Goal: Contribute content: Contribute content

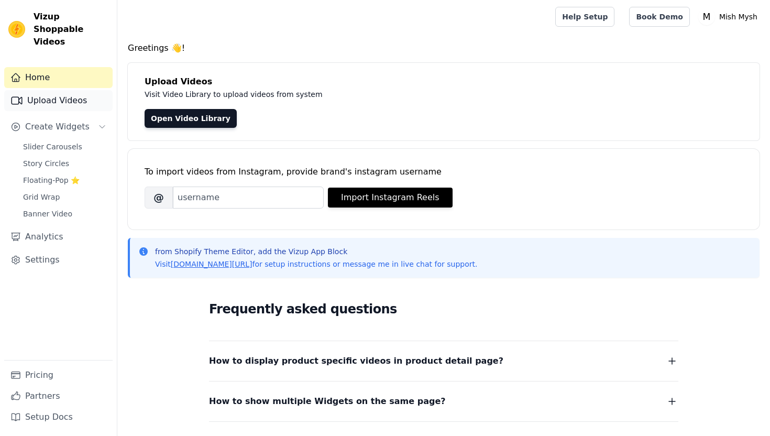
click at [88, 94] on link "Upload Videos" at bounding box center [58, 100] width 108 height 21
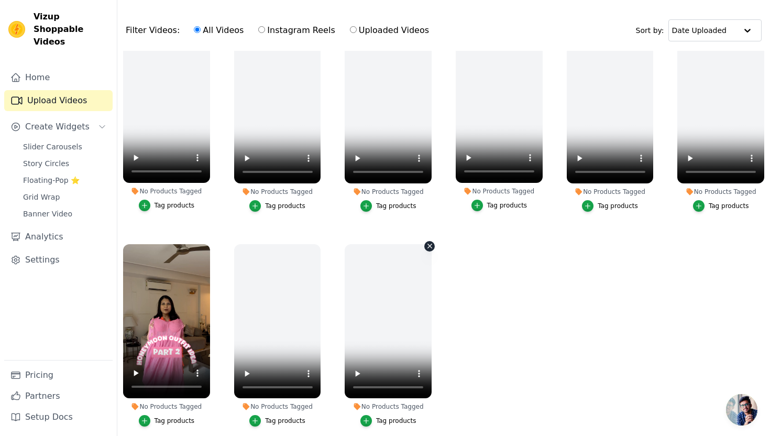
scroll to position [107, 0]
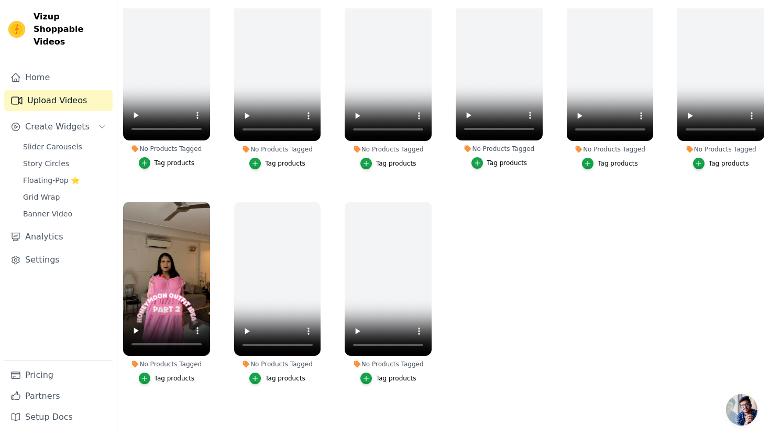
click at [176, 378] on div "Tag products" at bounding box center [175, 378] width 40 height 8
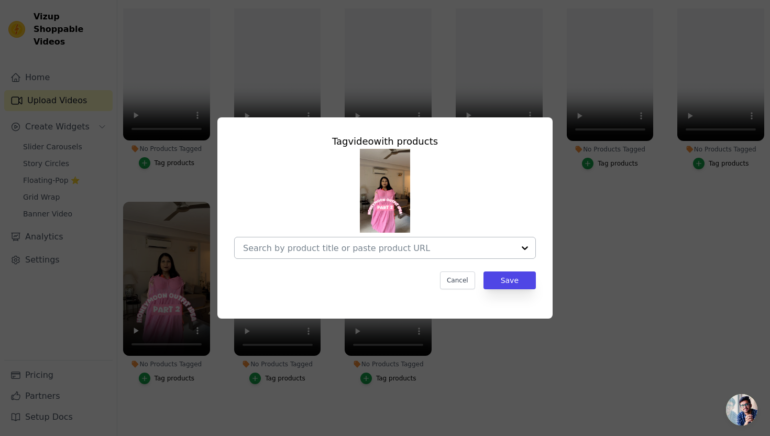
click at [346, 247] on input "No Products Tagged Tag video with products Cancel Save Tag products" at bounding box center [378, 248] width 271 height 10
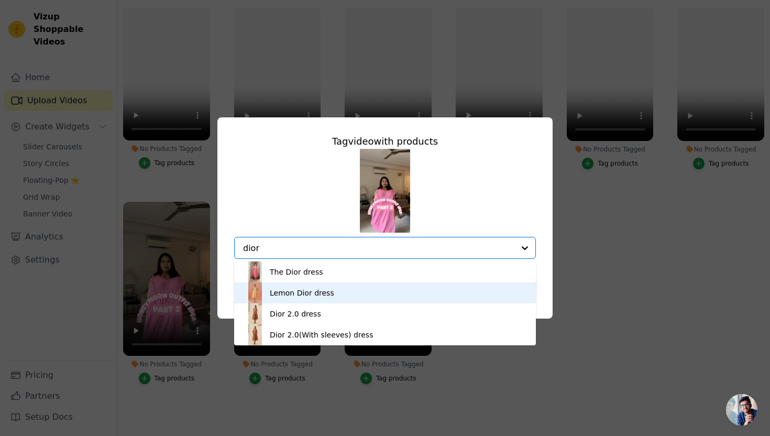
type input "dior"
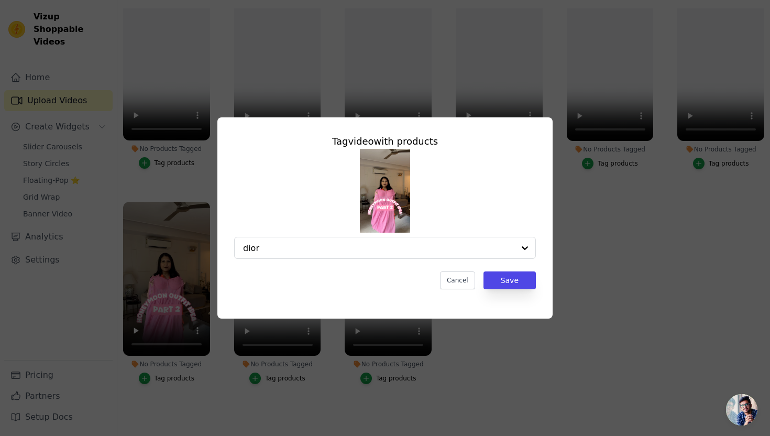
click at [598, 309] on div "Tag video with products dior Cancel Save" at bounding box center [385, 218] width 737 height 235
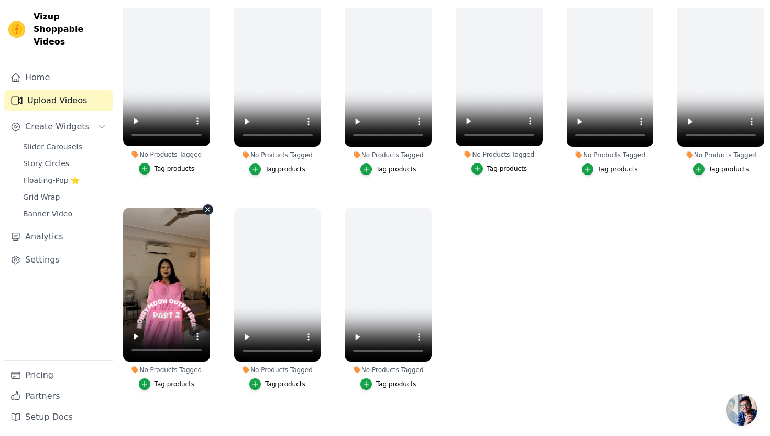
scroll to position [27, 0]
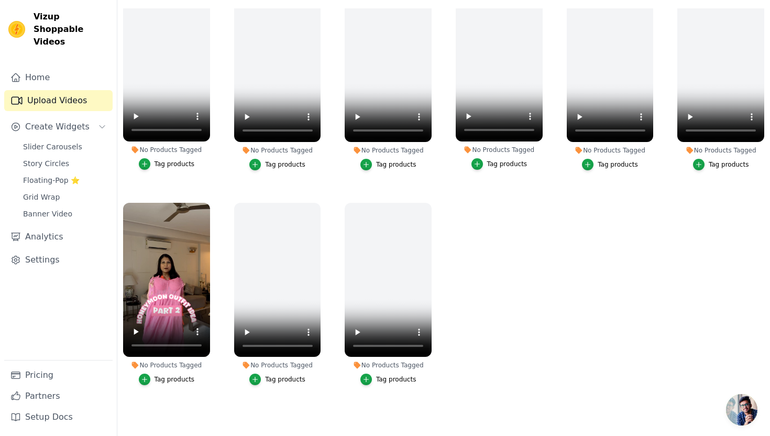
click at [156, 380] on div "Tag products" at bounding box center [175, 379] width 40 height 8
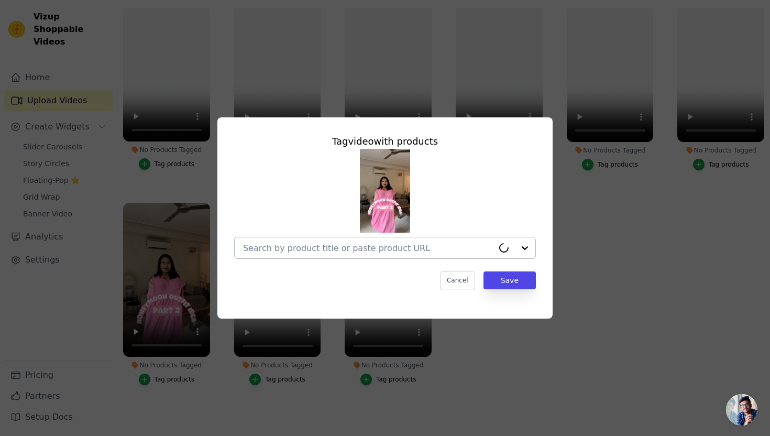
click at [367, 248] on input "No Products Tagged Tag video with products Cancel Save Tag products" at bounding box center [368, 248] width 250 height 10
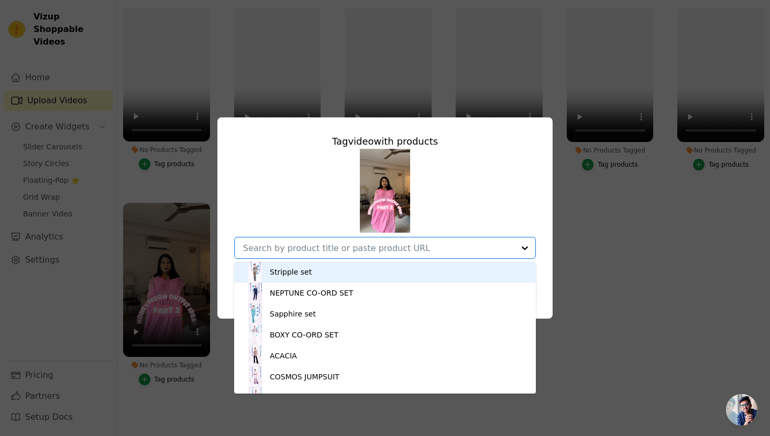
paste input "The Dior dress"
type input "The Dior dress"
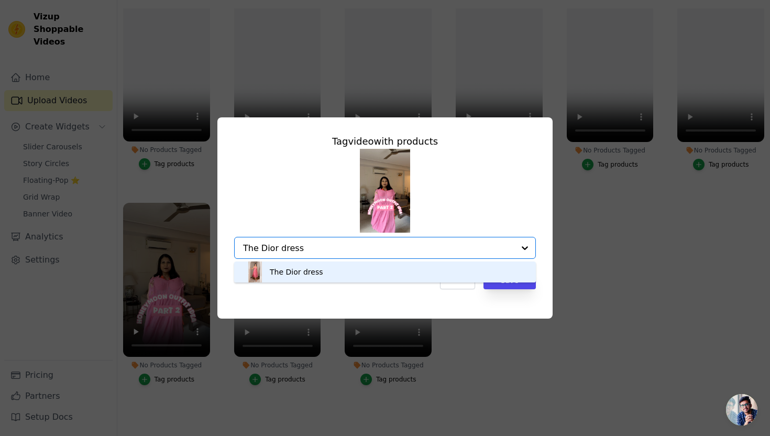
click at [313, 277] on div "The Dior dress" at bounding box center [296, 272] width 53 height 10
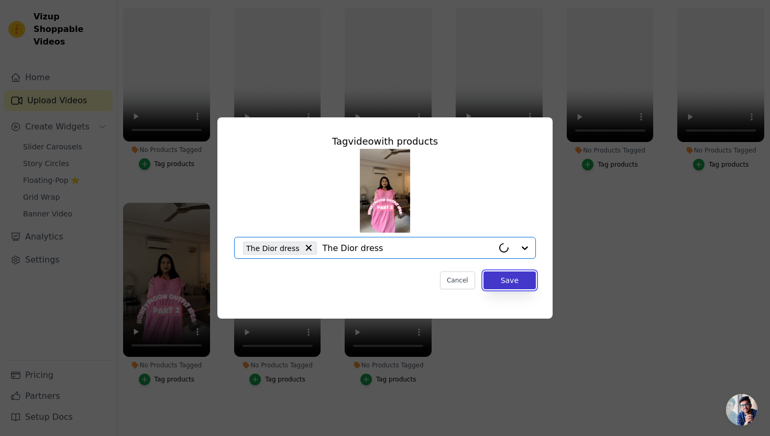
click at [516, 282] on button "Save" at bounding box center [510, 280] width 52 height 18
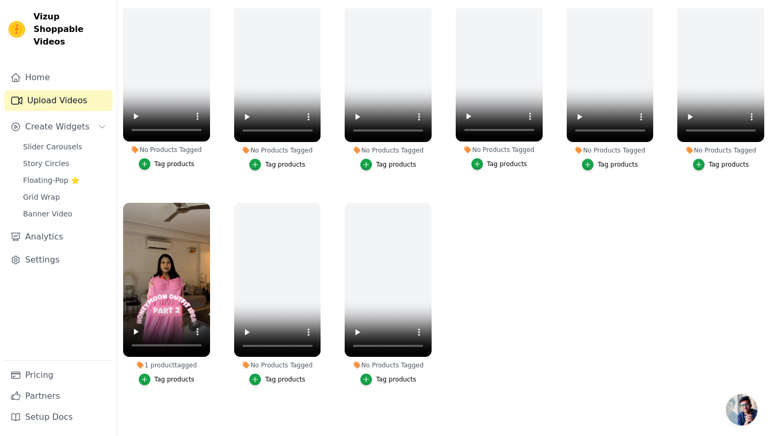
click at [570, 323] on ul "No Products Tagged Tag products No Products Tagged Tag products No Products Tag…" at bounding box center [443, 209] width 653 height 402
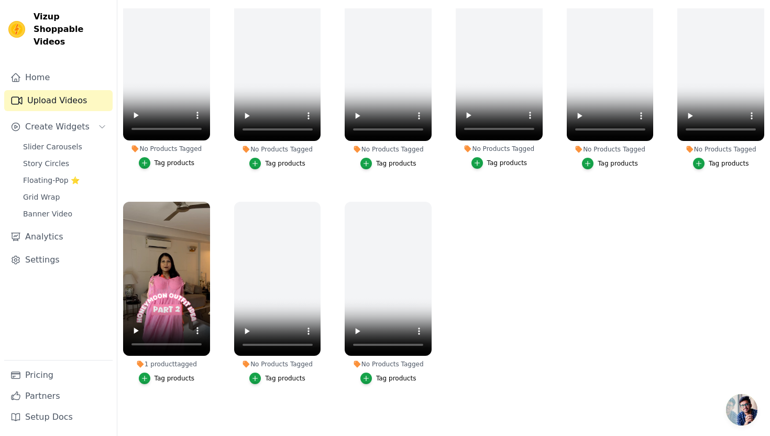
scroll to position [0, 0]
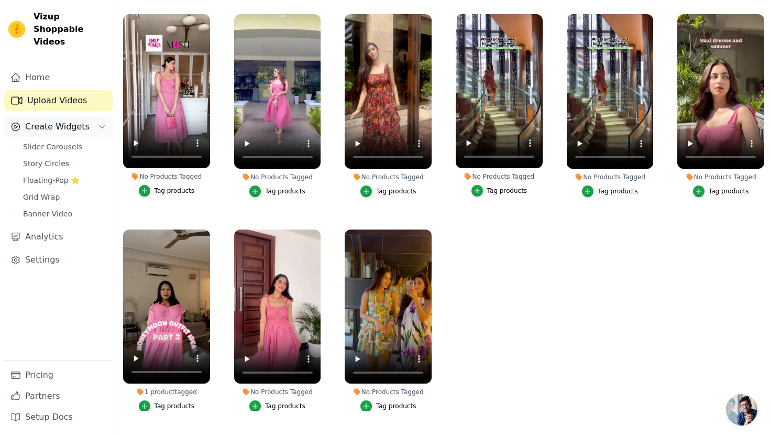
click at [69, 121] on span "Create Widgets" at bounding box center [57, 127] width 64 height 13
click at [73, 141] on span "Slider Carousels" at bounding box center [52, 146] width 59 height 10
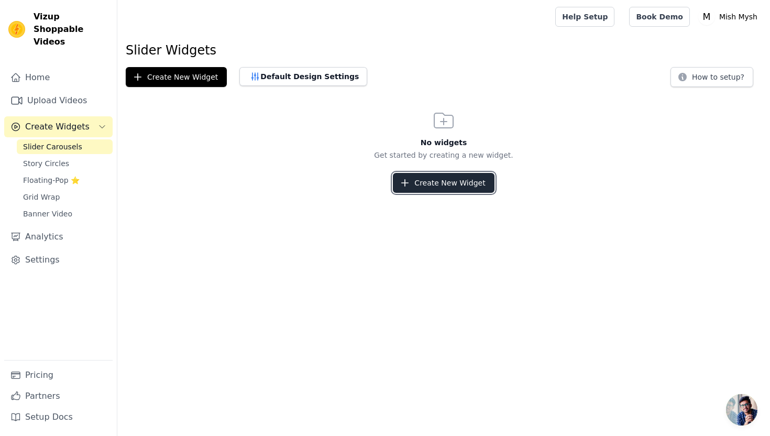
click at [441, 188] on button "Create New Widget" at bounding box center [443, 183] width 101 height 20
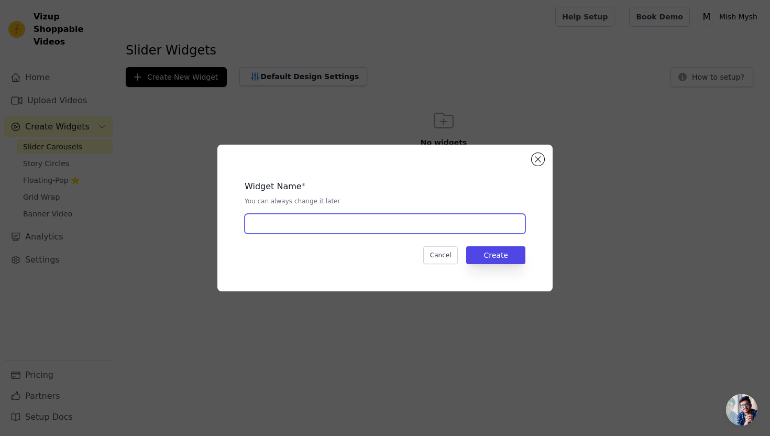
click at [420, 223] on input "text" at bounding box center [385, 224] width 281 height 20
type input "home"
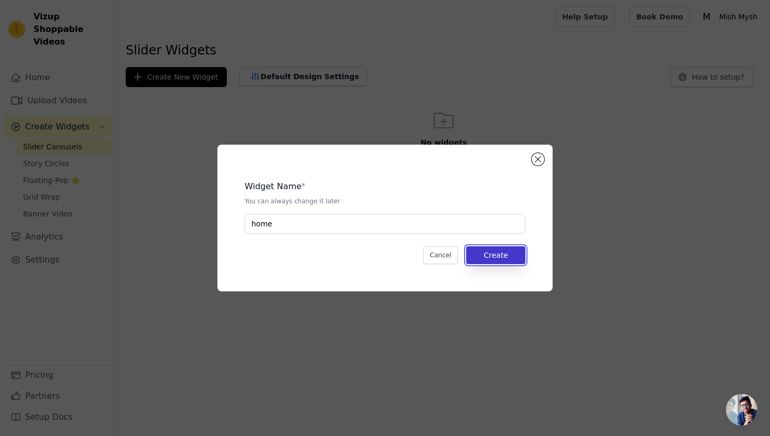
click at [495, 261] on button "Create" at bounding box center [495, 255] width 59 height 18
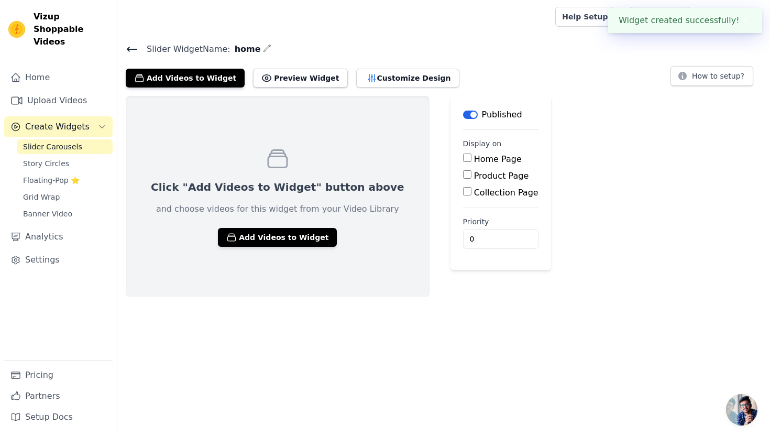
click at [463, 157] on input "Home Page" at bounding box center [467, 158] width 8 height 8
checkbox input "true"
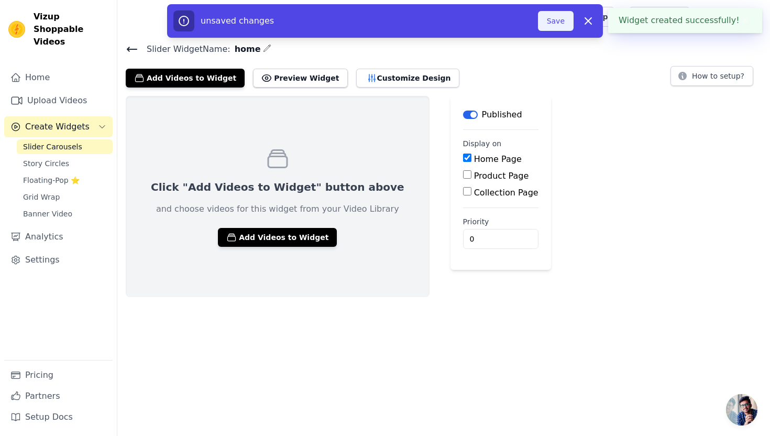
click at [551, 14] on button "Save" at bounding box center [556, 21] width 36 height 20
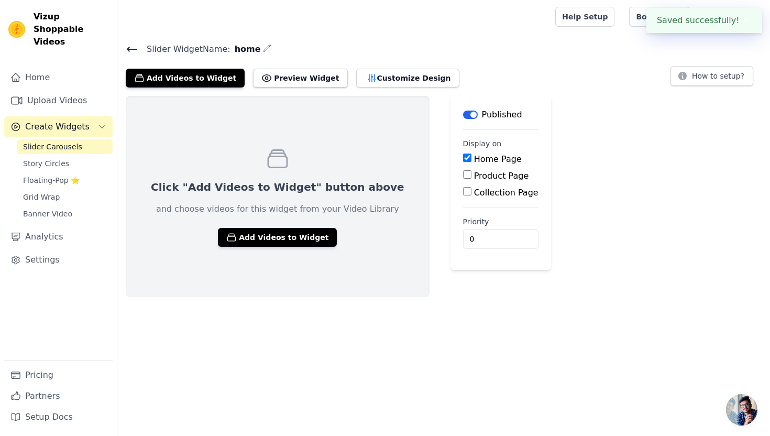
click at [559, 22] on div "Help Setup Book Demo Open user menu M Mish Mysh Settings Help Docs Sign out" at bounding box center [443, 17] width 653 height 34
click at [276, 235] on button "Add Videos to Widget" at bounding box center [277, 237] width 119 height 19
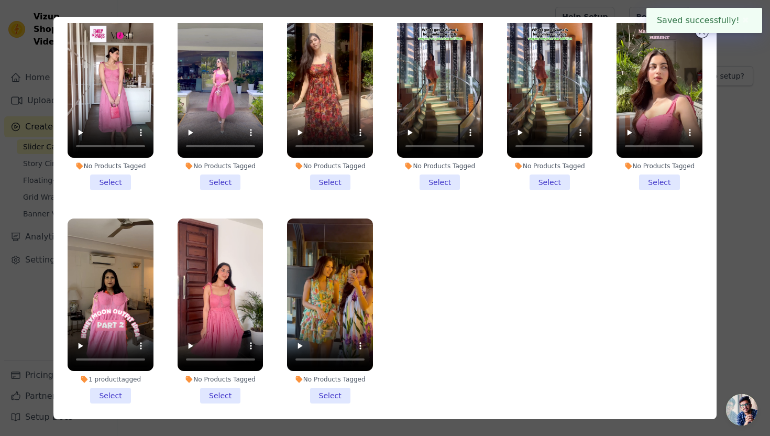
scroll to position [91, 0]
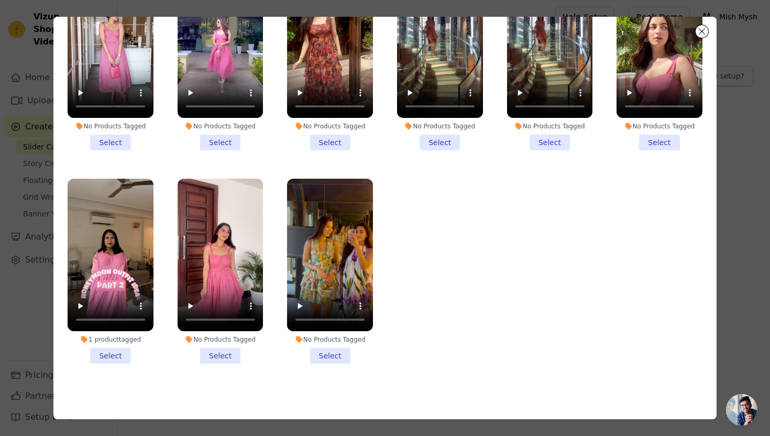
click at [114, 359] on li "1 product tagged Select" at bounding box center [111, 271] width 86 height 185
click at [0, 0] on input "1 product tagged Select" at bounding box center [0, 0] width 0 height 0
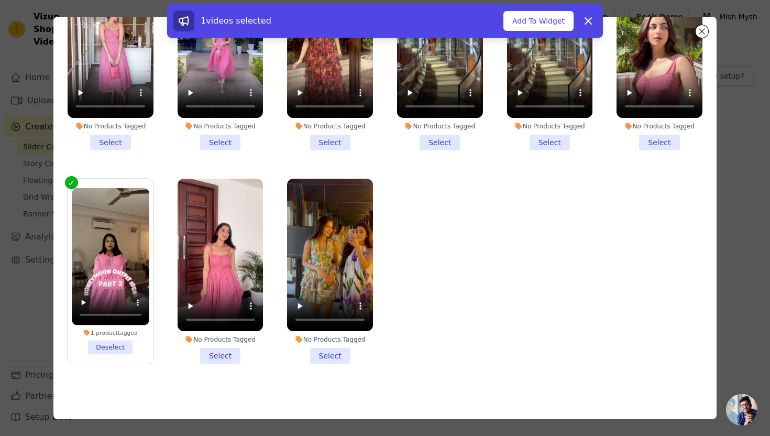
click at [225, 358] on li "No Products Tagged Select" at bounding box center [221, 271] width 86 height 185
click at [0, 0] on input "No Products Tagged Select" at bounding box center [0, 0] width 0 height 0
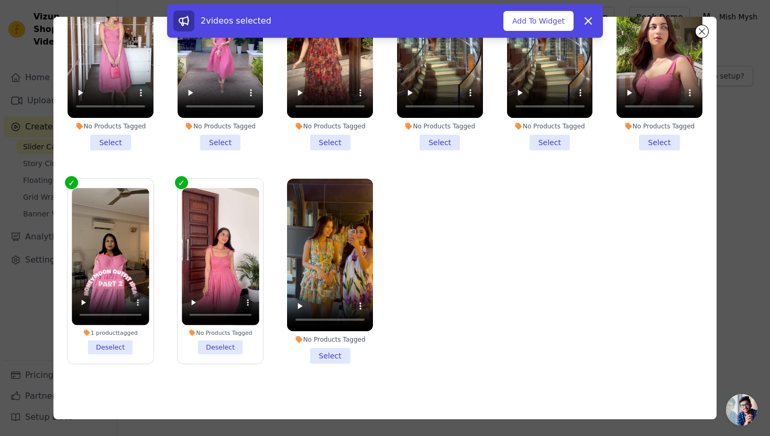
click at [338, 358] on li "No Products Tagged Select" at bounding box center [330, 271] width 86 height 185
click at [0, 0] on input "No Products Tagged Select" at bounding box center [0, 0] width 0 height 0
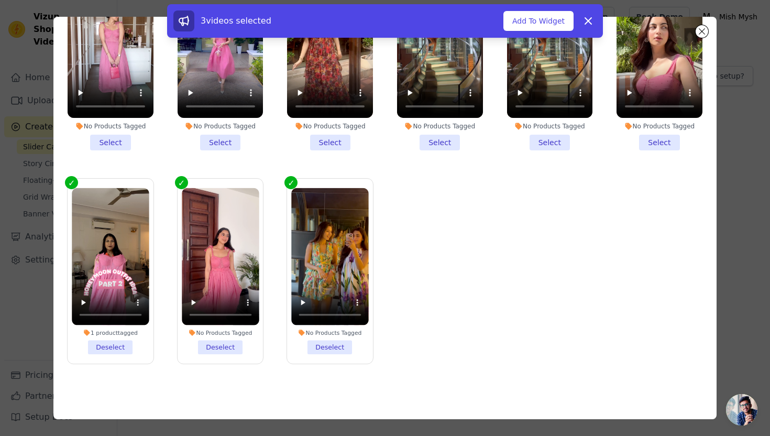
click at [114, 140] on li "No Products Tagged Select" at bounding box center [111, 57] width 86 height 185
click at [0, 0] on input "No Products Tagged Select" at bounding box center [0, 0] width 0 height 0
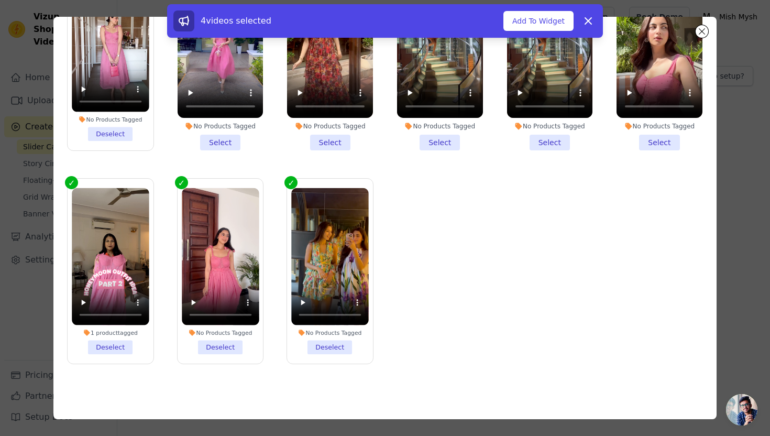
click at [213, 143] on li "No Products Tagged Select" at bounding box center [221, 57] width 86 height 185
click at [0, 0] on input "No Products Tagged Select" at bounding box center [0, 0] width 0 height 0
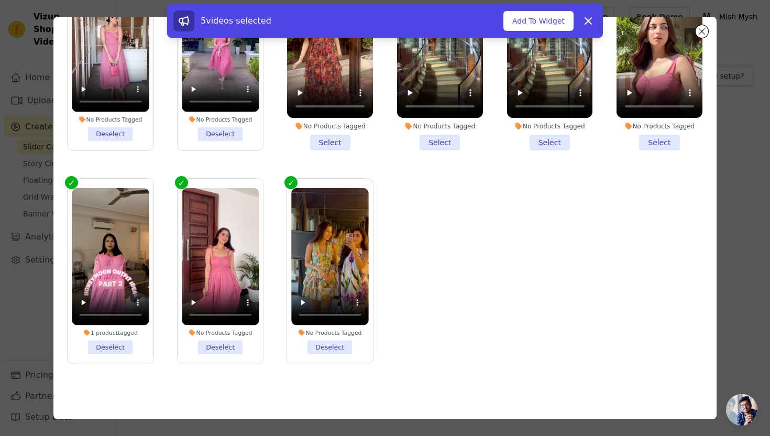
click at [335, 140] on li "No Products Tagged Select" at bounding box center [330, 57] width 86 height 185
click at [0, 0] on input "No Products Tagged Select" at bounding box center [0, 0] width 0 height 0
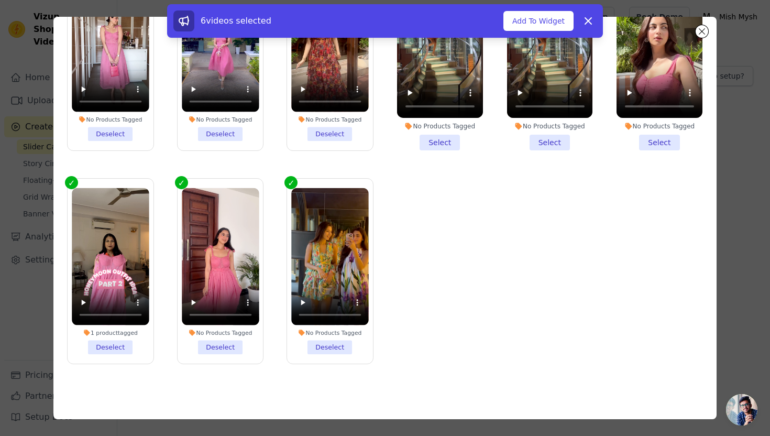
click at [437, 142] on li "No Products Tagged Select" at bounding box center [440, 57] width 86 height 185
click at [0, 0] on input "No Products Tagged Select" at bounding box center [0, 0] width 0 height 0
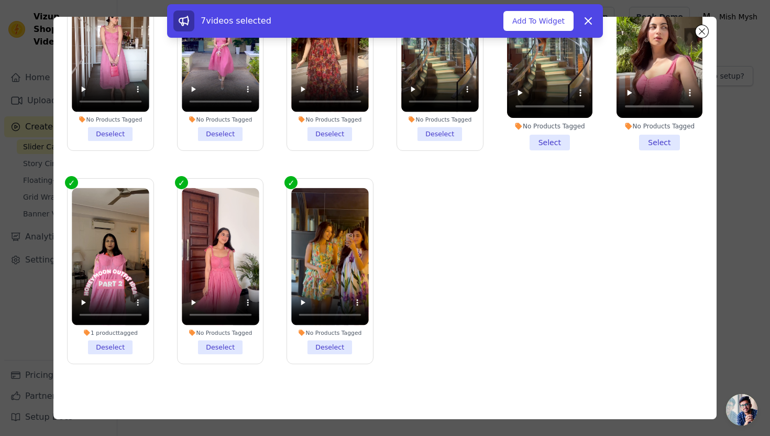
click at [540, 144] on li "No Products Tagged Select" at bounding box center [550, 57] width 86 height 185
click at [0, 0] on input "No Products Tagged Select" at bounding box center [0, 0] width 0 height 0
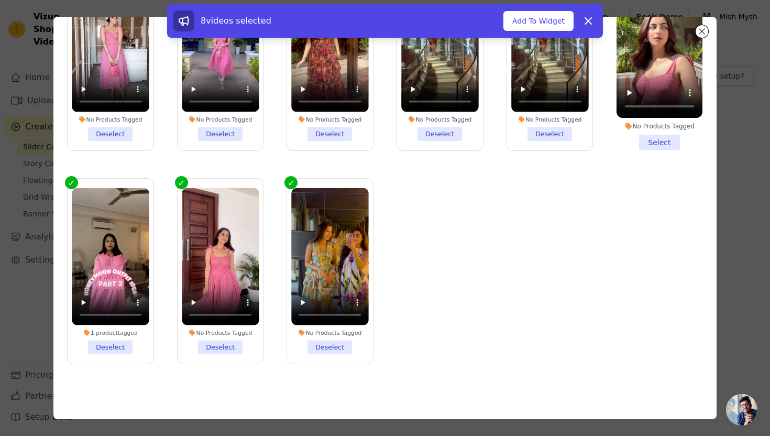
click at [672, 138] on li "No Products Tagged Select" at bounding box center [660, 57] width 86 height 185
click at [0, 0] on input "No Products Tagged Select" at bounding box center [0, 0] width 0 height 0
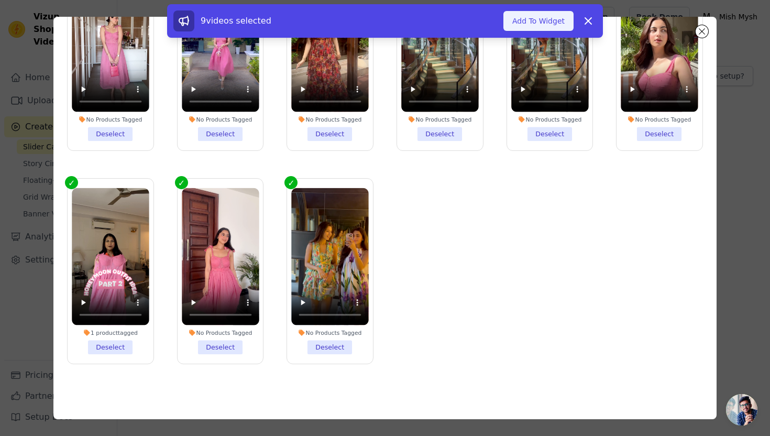
click at [550, 24] on button "Add To Widget" at bounding box center [539, 21] width 70 height 20
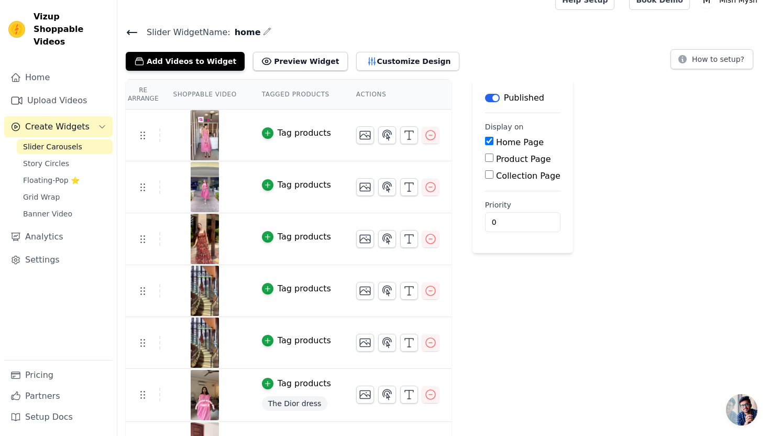
scroll to position [0, 0]
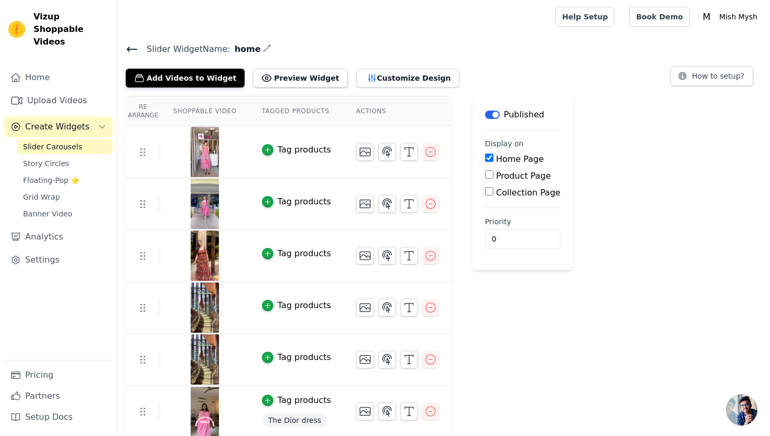
click at [658, 225] on div "Re Arrange Shoppable Video Tagged Products Actions Tag products Tag products Ta…" at bounding box center [443, 345] width 653 height 498
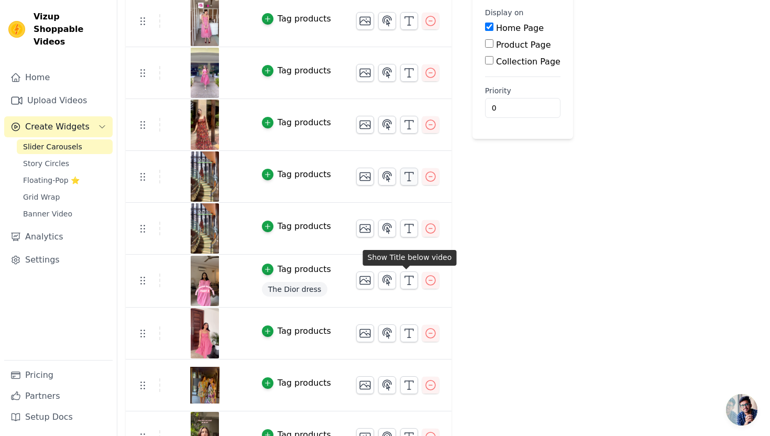
scroll to position [158, 0]
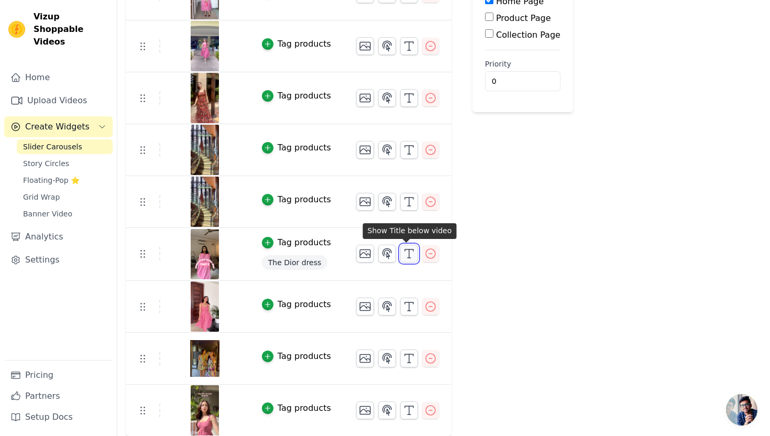
click at [406, 258] on icon "button" at bounding box center [409, 253] width 13 height 13
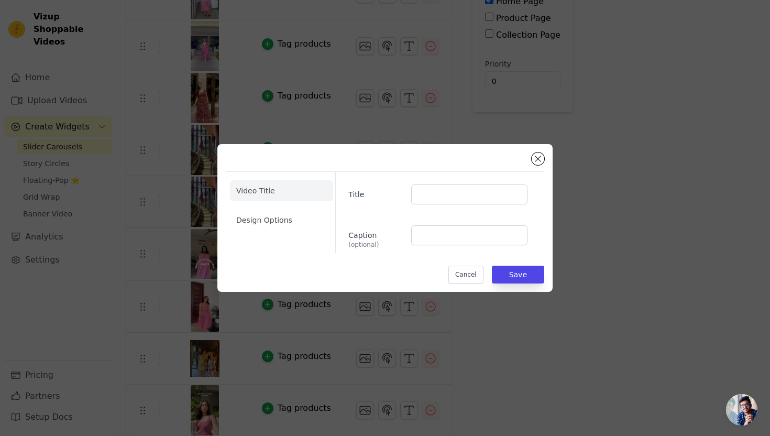
scroll to position [0, 0]
click at [426, 220] on div "Title Caption (optional)" at bounding box center [435, 212] width 201 height 81
click at [310, 222] on li "Design Options" at bounding box center [281, 220] width 103 height 21
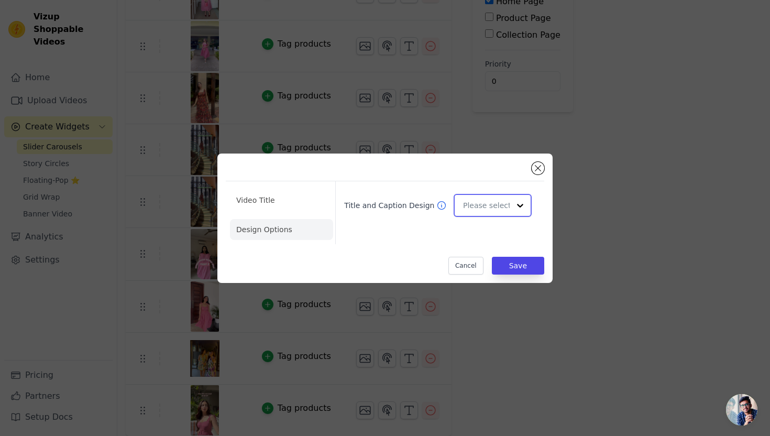
click at [491, 205] on input "Title and Caption Design" at bounding box center [486, 205] width 47 height 21
click at [499, 274] on div "Minimalist" at bounding box center [493, 275] width 78 height 22
click at [538, 167] on button "Close modal" at bounding box center [538, 168] width 13 height 13
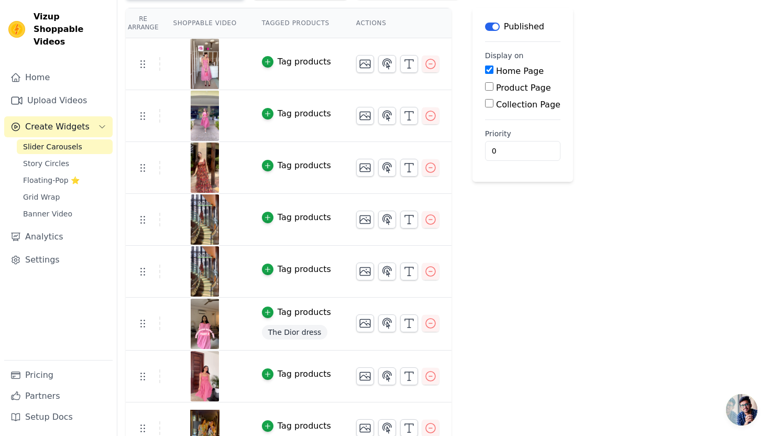
scroll to position [158, 0]
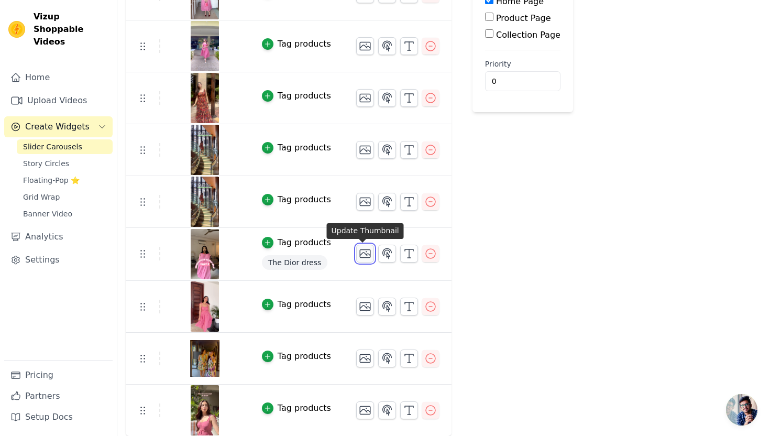
click at [363, 253] on icon "button" at bounding box center [365, 253] width 13 height 13
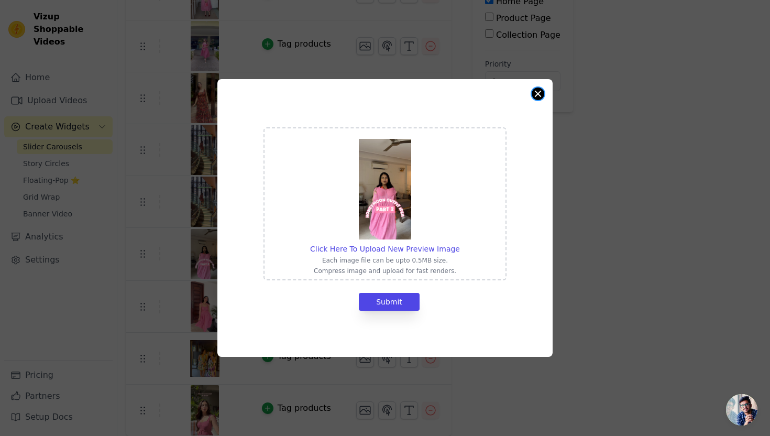
click at [539, 96] on button "Close modal" at bounding box center [538, 94] width 13 height 13
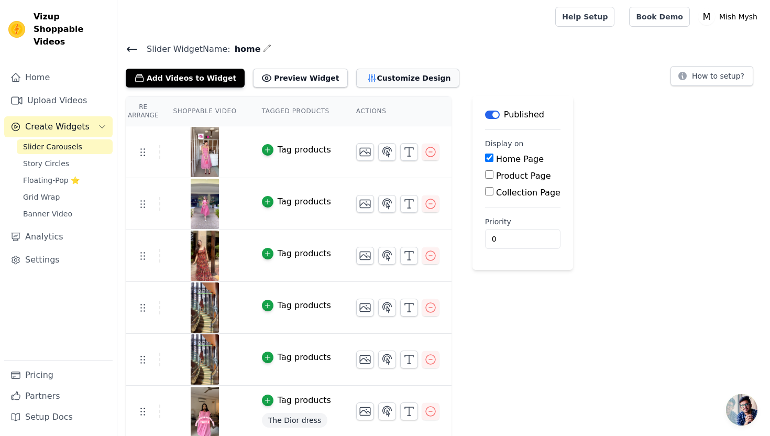
click at [402, 84] on button "Customize Design" at bounding box center [407, 78] width 103 height 19
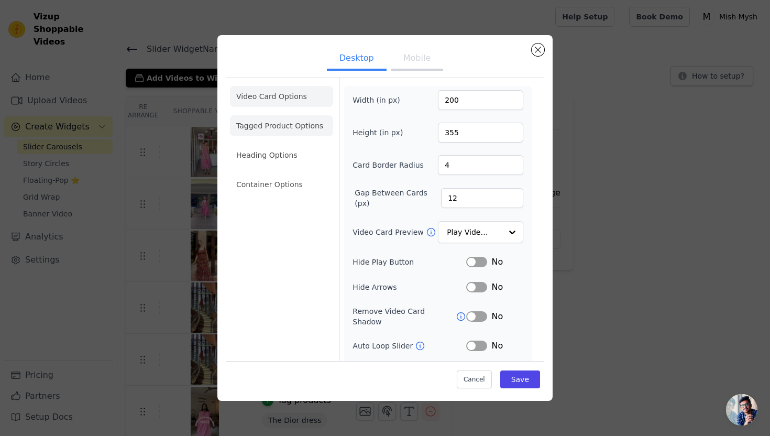
click at [289, 127] on li "Tagged Product Options" at bounding box center [281, 125] width 103 height 21
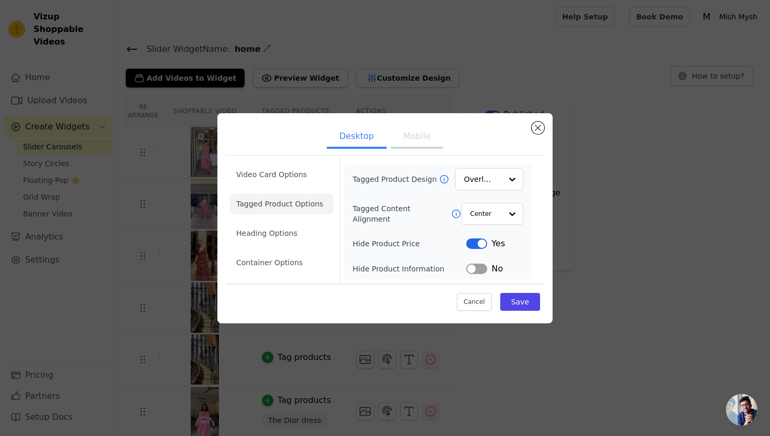
click at [474, 243] on button "Label" at bounding box center [476, 243] width 21 height 10
click at [532, 297] on button "Save" at bounding box center [520, 302] width 40 height 18
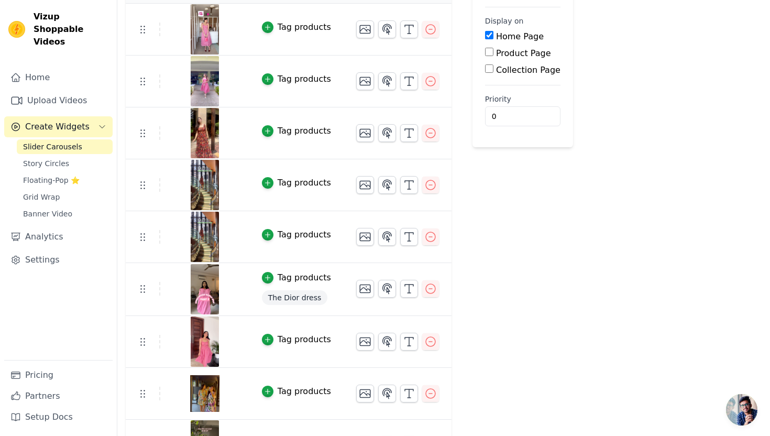
scroll to position [158, 0]
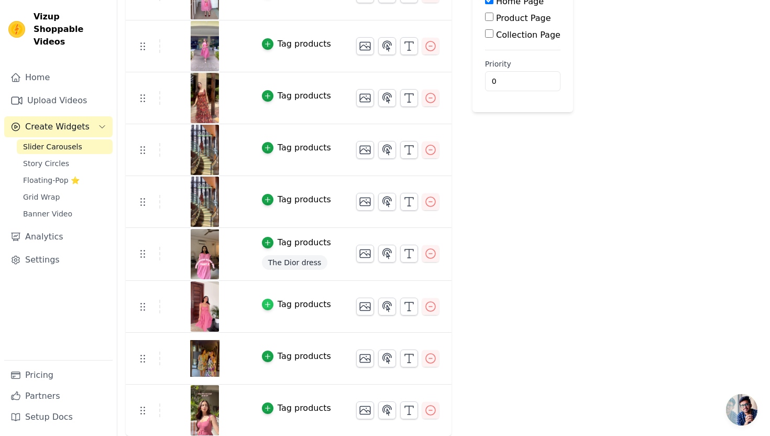
click at [267, 305] on icon "button" at bounding box center [267, 304] width 7 height 7
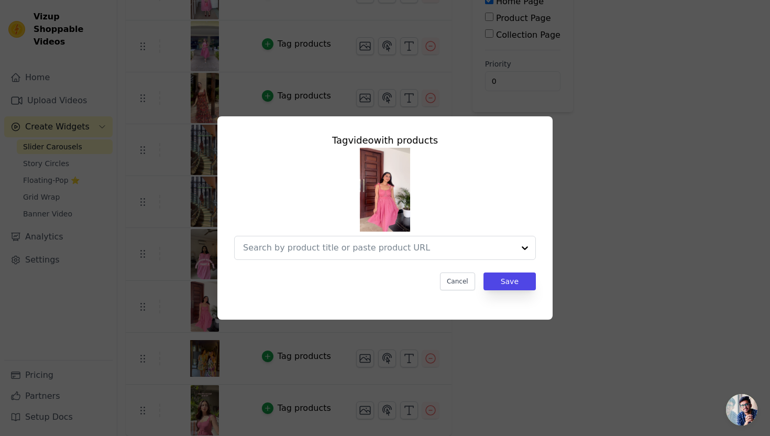
scroll to position [0, 0]
click at [398, 243] on input "text" at bounding box center [368, 248] width 250 height 13
paste input "The Dior dress"
type input "The Dior dress"
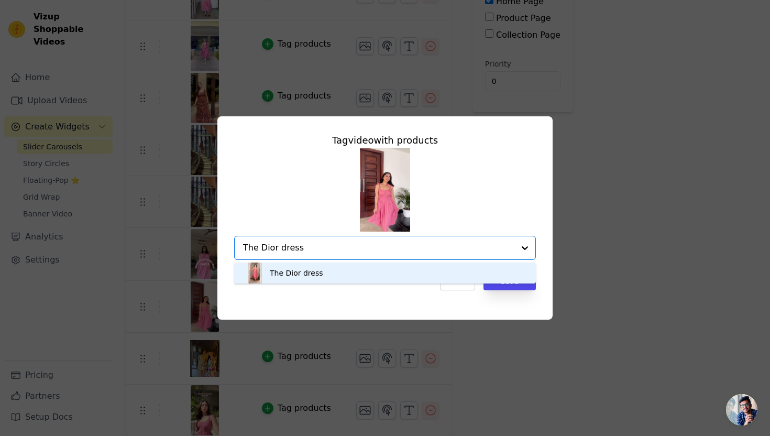
click at [331, 275] on div "The Dior dress" at bounding box center [385, 273] width 281 height 21
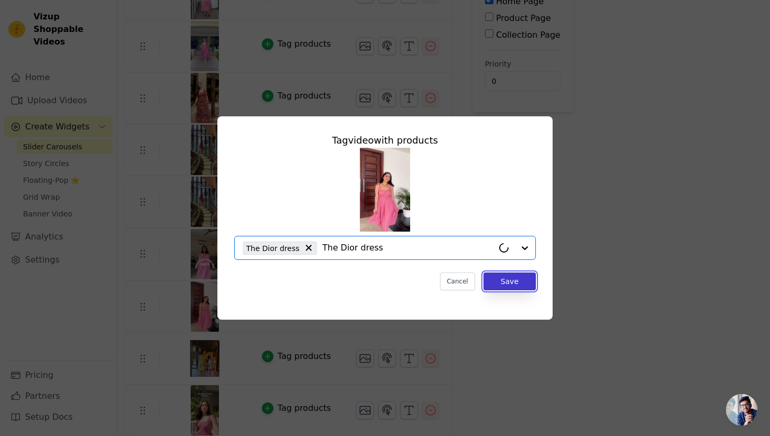
click at [511, 281] on button "Save" at bounding box center [510, 281] width 52 height 18
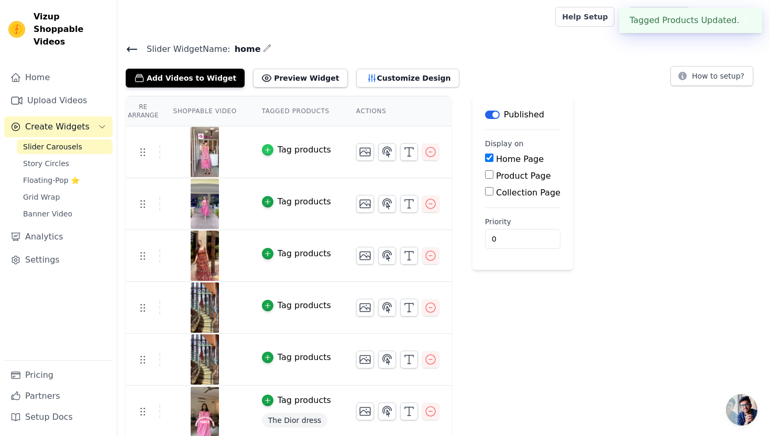
click at [271, 146] on div "button" at bounding box center [268, 150] width 12 height 12
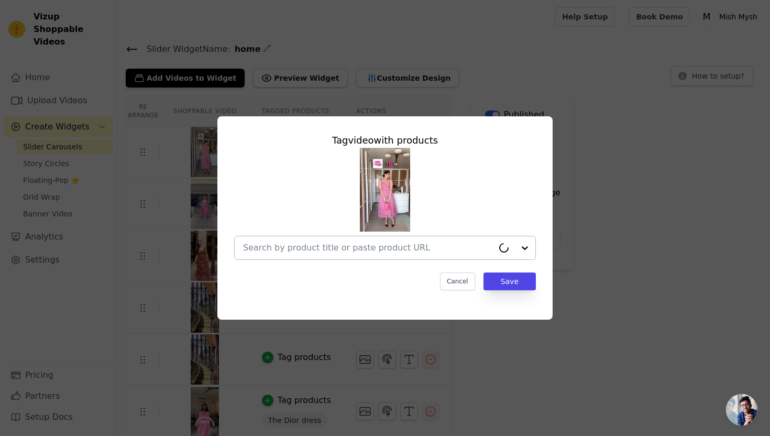
click at [394, 249] on input "text" at bounding box center [368, 248] width 250 height 13
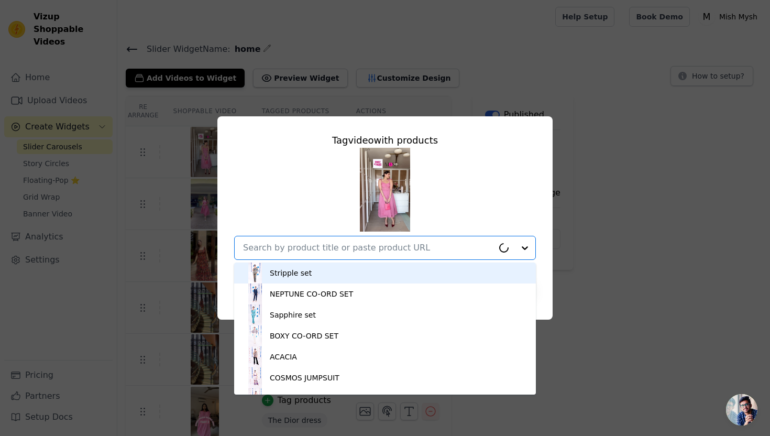
paste input "The Dior dress"
type input "The Dior dress"
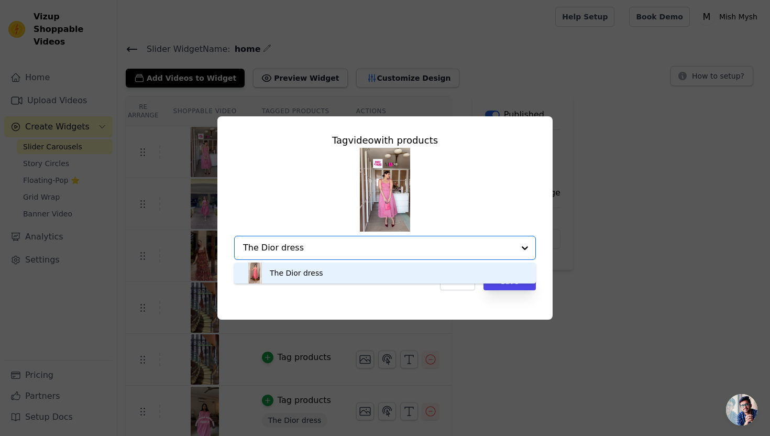
click at [333, 268] on div "The Dior dress" at bounding box center [385, 273] width 281 height 21
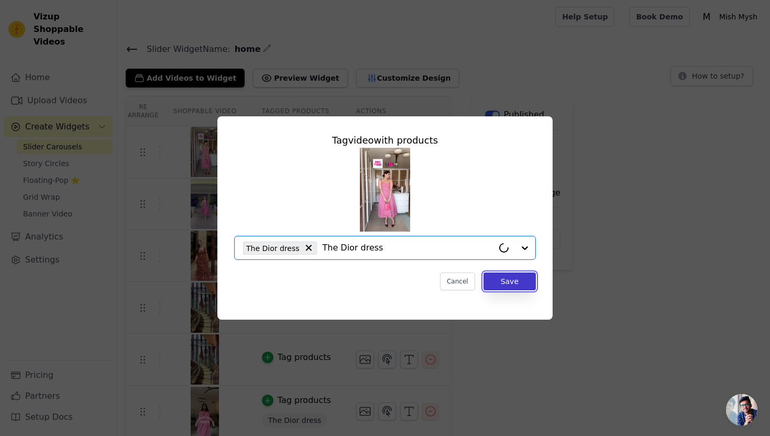
click at [524, 281] on button "Save" at bounding box center [510, 281] width 52 height 18
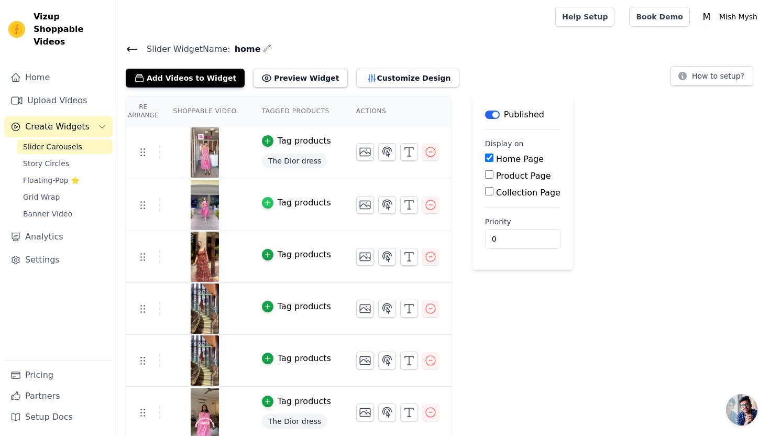
click at [268, 201] on icon "button" at bounding box center [267, 202] width 7 height 7
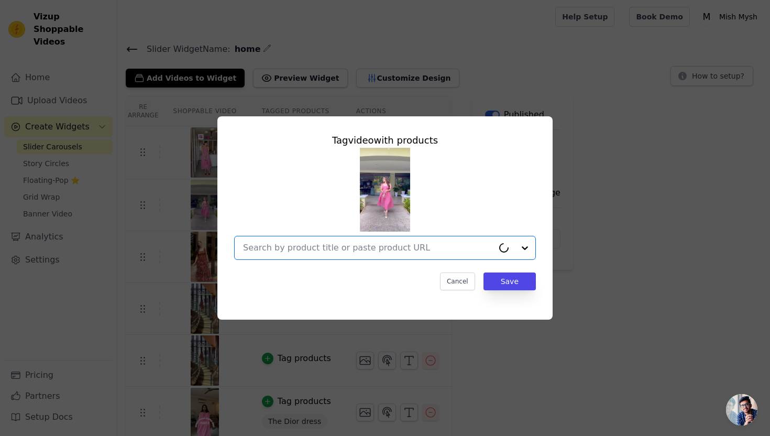
click at [348, 248] on input "text" at bounding box center [368, 248] width 250 height 13
paste input "The Dior dress"
type input "The Dior dress"
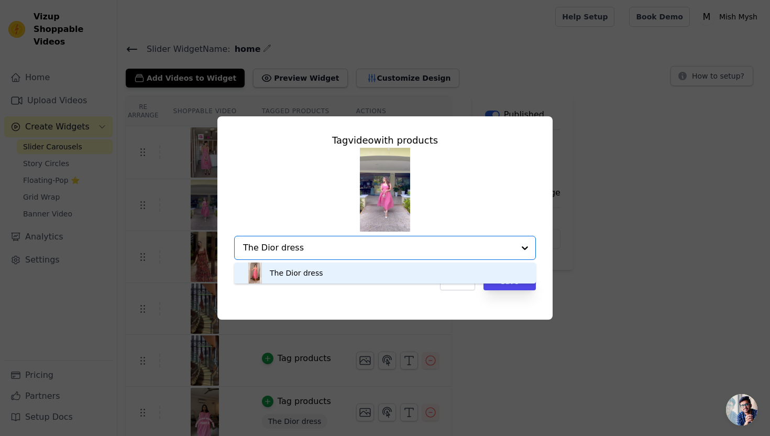
click at [335, 269] on div "The Dior dress" at bounding box center [385, 273] width 281 height 21
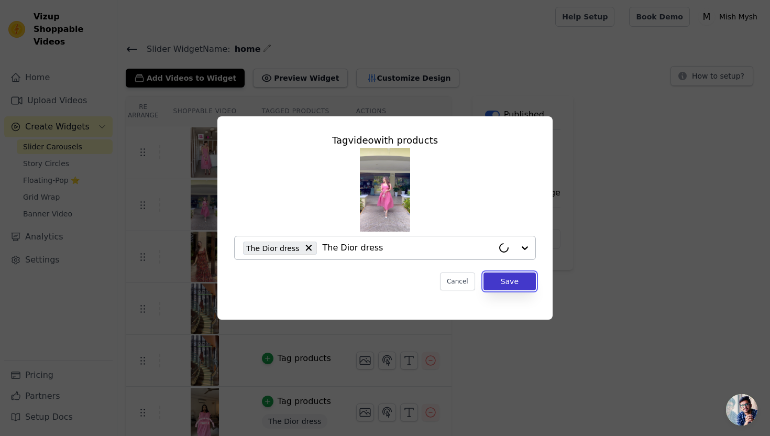
click at [527, 285] on button "Save" at bounding box center [510, 281] width 52 height 18
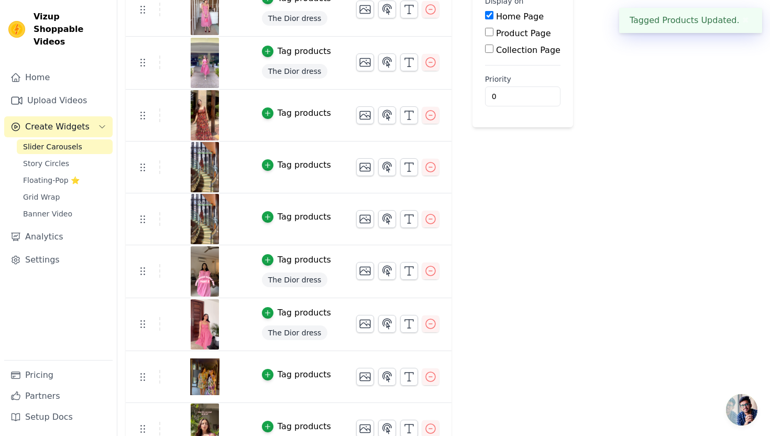
scroll to position [143, 0]
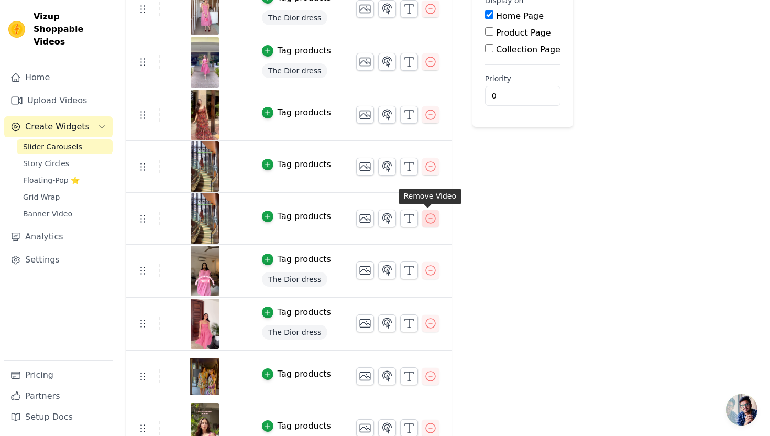
click at [432, 216] on icon "button" at bounding box center [430, 218] width 13 height 13
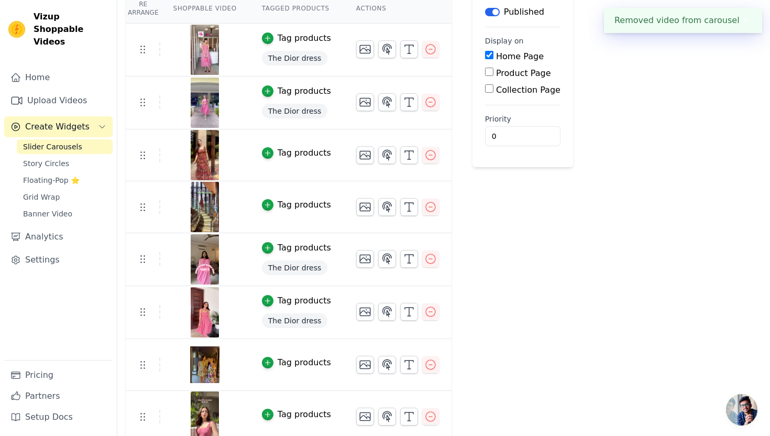
scroll to position [109, 0]
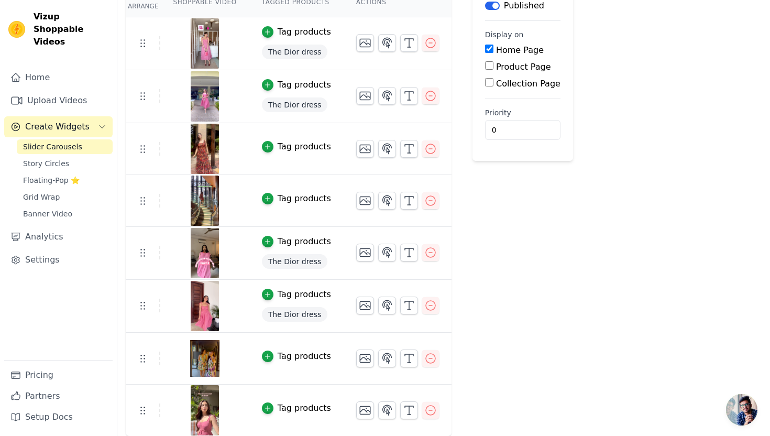
click at [300, 407] on div "Tag products" at bounding box center [304, 408] width 53 height 13
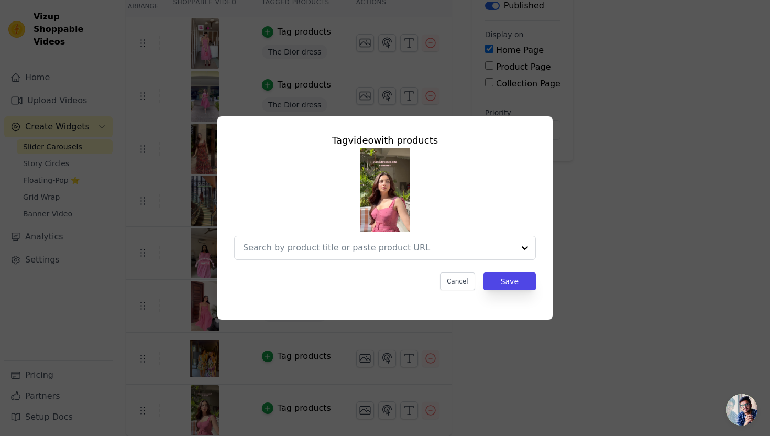
scroll to position [0, 0]
click at [365, 252] on input "text" at bounding box center [378, 248] width 271 height 13
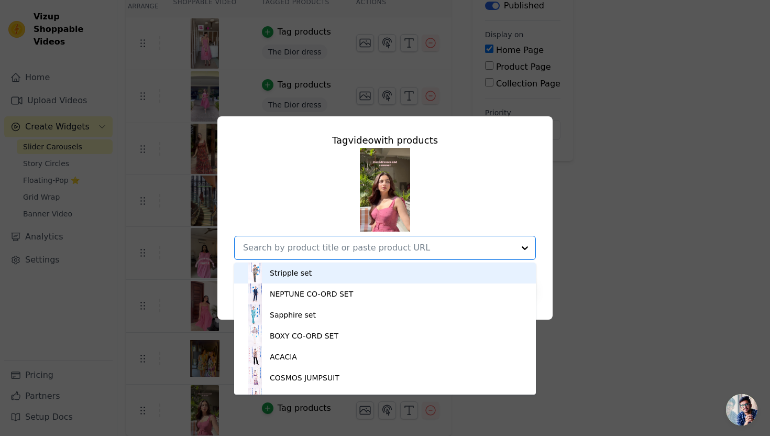
paste input "The Dior dress"
type input "The Dior dress"
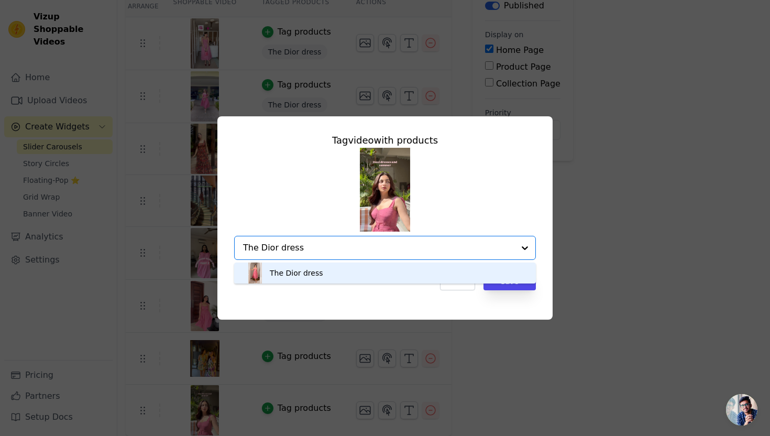
click at [347, 271] on div "The Dior dress" at bounding box center [385, 273] width 281 height 21
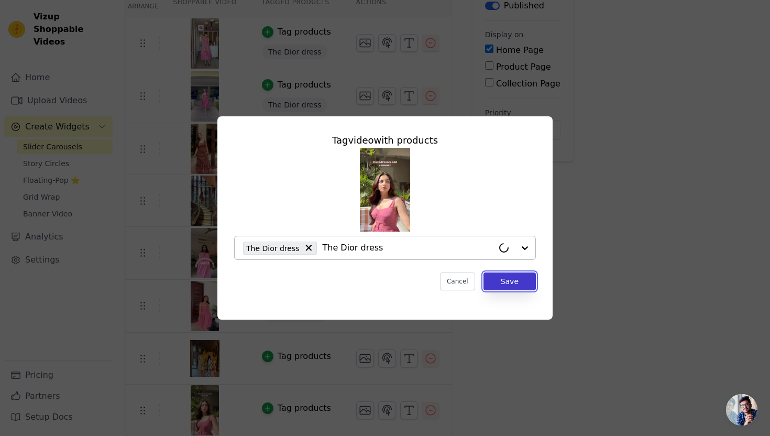
click at [521, 287] on button "Save" at bounding box center [510, 281] width 52 height 18
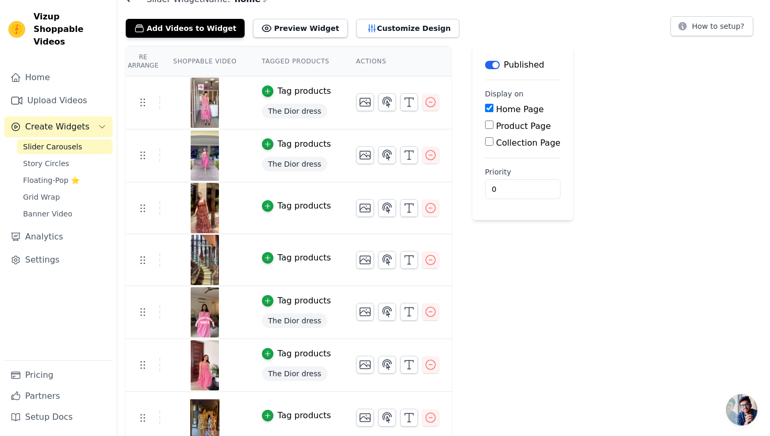
scroll to position [49, 0]
click at [201, 263] on img at bounding box center [204, 260] width 29 height 50
click at [235, 260] on div at bounding box center [205, 260] width 88 height 50
click at [219, 262] on img at bounding box center [204, 260] width 29 height 50
click at [212, 262] on img at bounding box center [204, 260] width 29 height 50
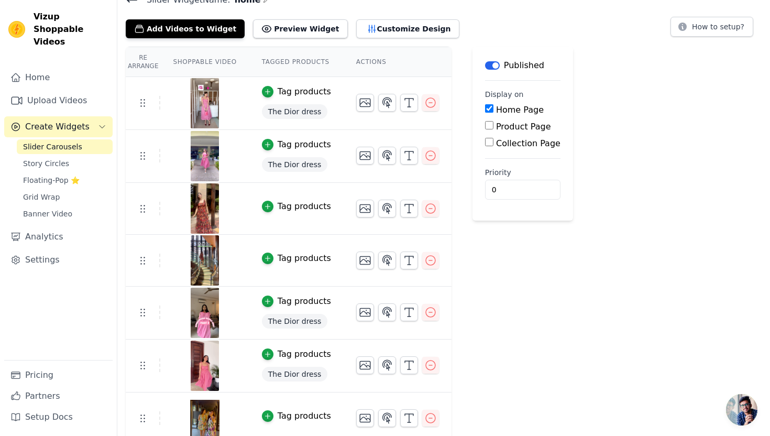
scroll to position [0, 0]
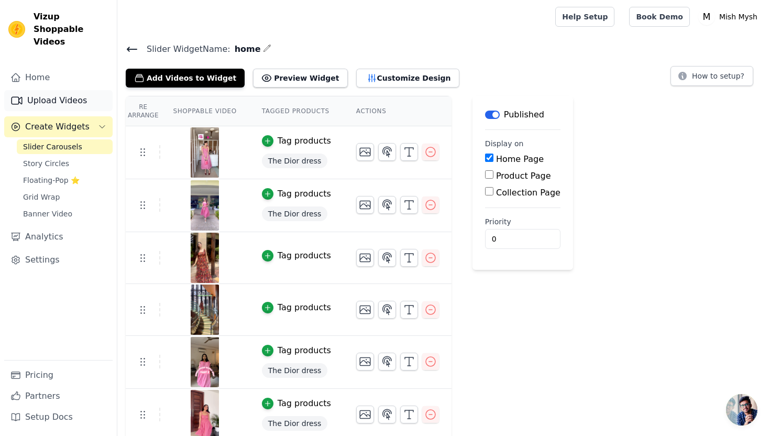
click at [66, 90] on link "Upload Videos" at bounding box center [58, 100] width 108 height 21
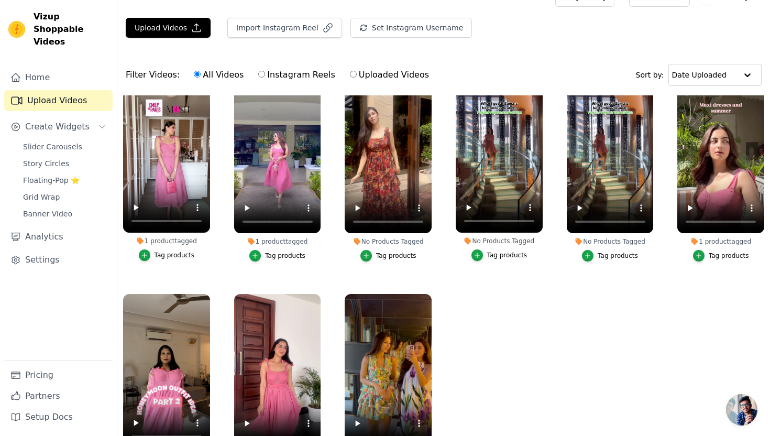
scroll to position [28, 0]
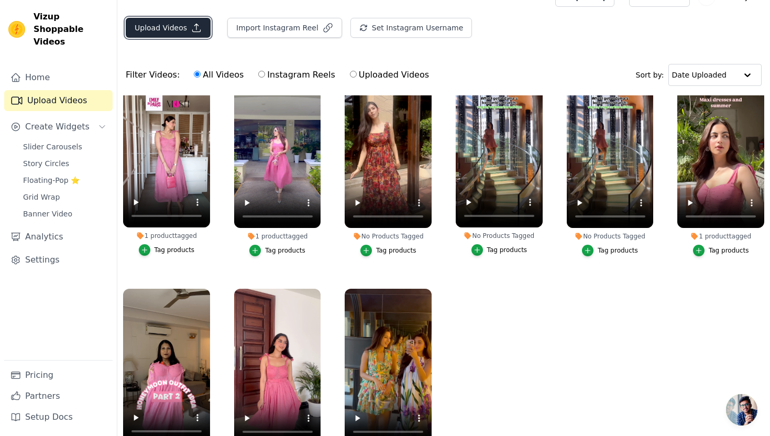
click at [165, 33] on button "Upload Videos" at bounding box center [168, 28] width 85 height 20
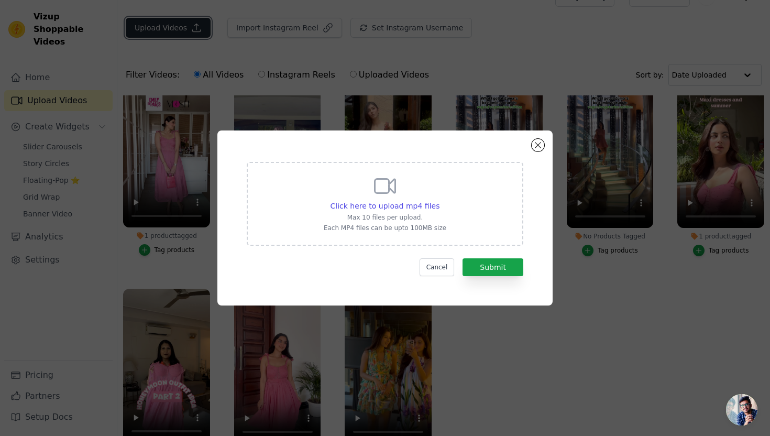
scroll to position [0, 0]
click at [396, 206] on span "Click here to upload mp4 files" at bounding box center [386, 206] width 110 height 8
click at [439, 201] on input "Click here to upload mp4 files Max 10 files per upload. Each MP4 files can be u…" at bounding box center [439, 200] width 1 height 1
type input "C:\fakepath\1835c25d29be4b81aa07e2a50d238d7c.mp4"
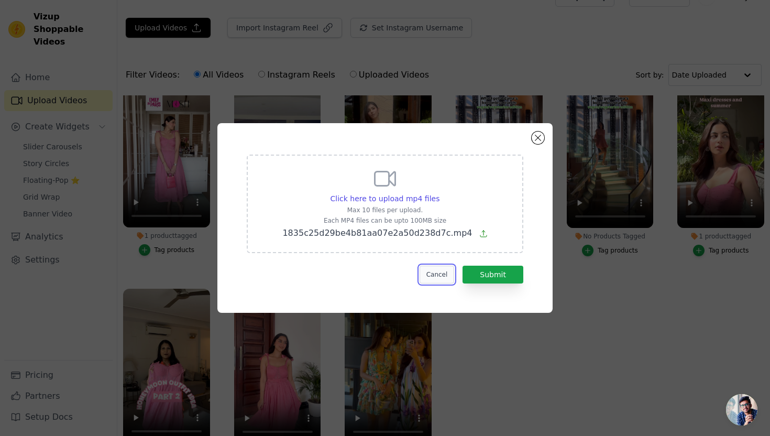
click at [449, 274] on button "Cancel" at bounding box center [437, 275] width 35 height 18
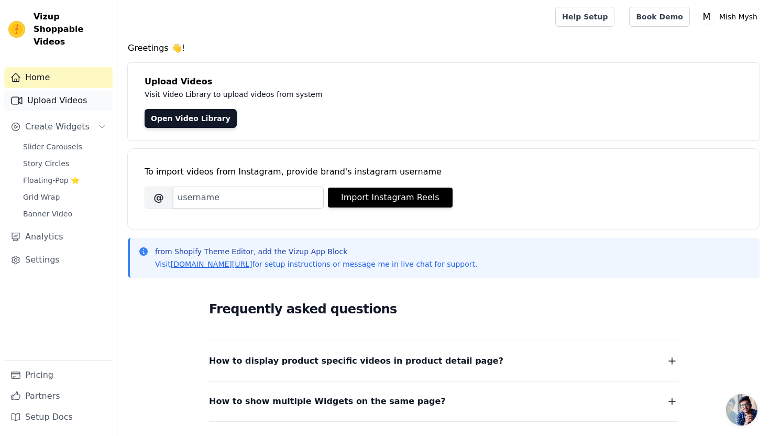
click at [66, 90] on link "Upload Videos" at bounding box center [58, 100] width 108 height 21
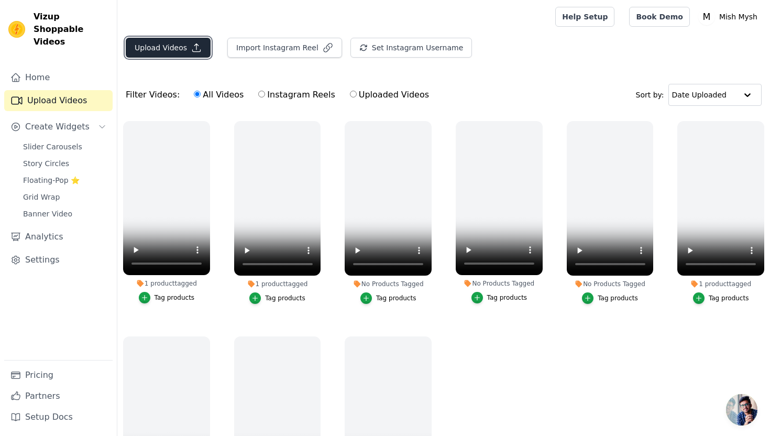
click at [194, 47] on icon "button" at bounding box center [197, 48] width 8 height 8
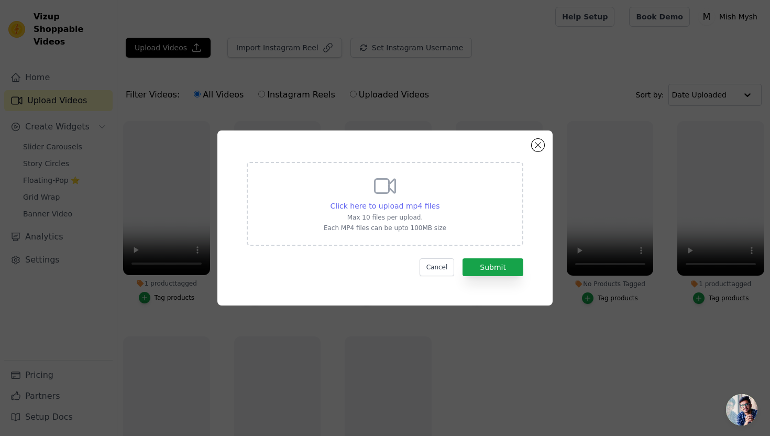
click at [409, 204] on span "Click here to upload mp4 files" at bounding box center [386, 206] width 110 height 8
click at [439, 201] on input "Click here to upload mp4 files Max 10 files per upload. Each MP4 files can be u…" at bounding box center [439, 200] width 1 height 1
type input "C:\fakepath\b064bc7a549841f889554a867fa892a7.mp4"
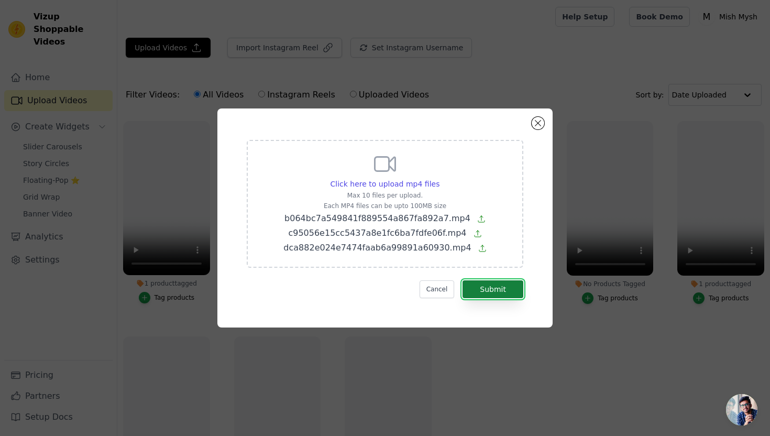
click at [503, 292] on button "Submit" at bounding box center [493, 289] width 61 height 18
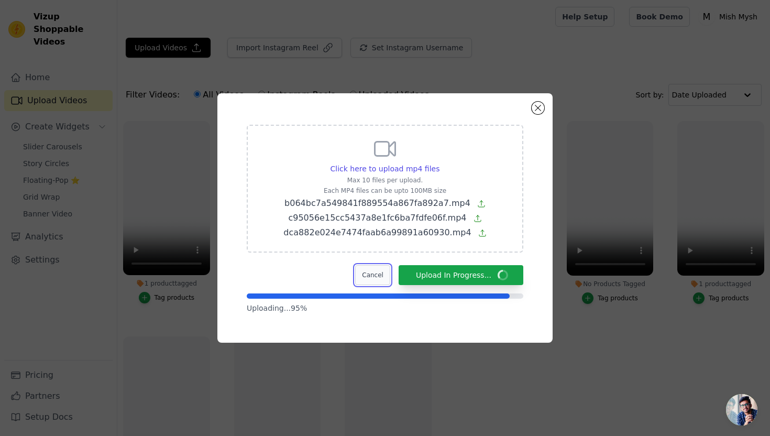
click at [373, 282] on button "Cancel" at bounding box center [372, 275] width 35 height 20
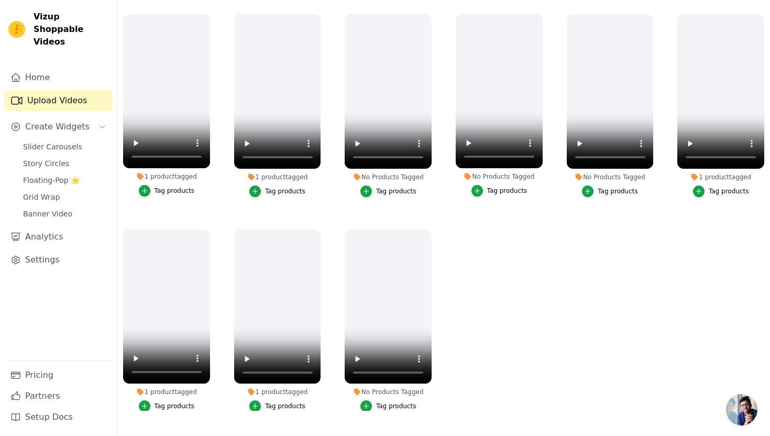
click at [586, 298] on ul "1 product tagged Tag products 1 product tagged Tag products No Products Tagged …" at bounding box center [443, 209] width 653 height 402
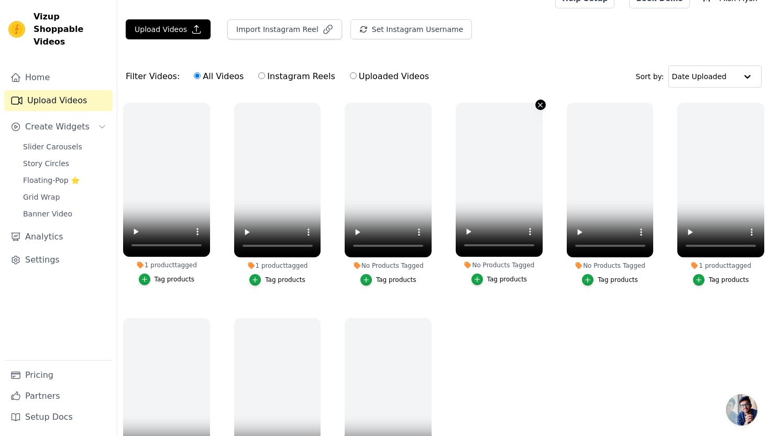
click at [541, 104] on icon "button" at bounding box center [541, 105] width 4 height 4
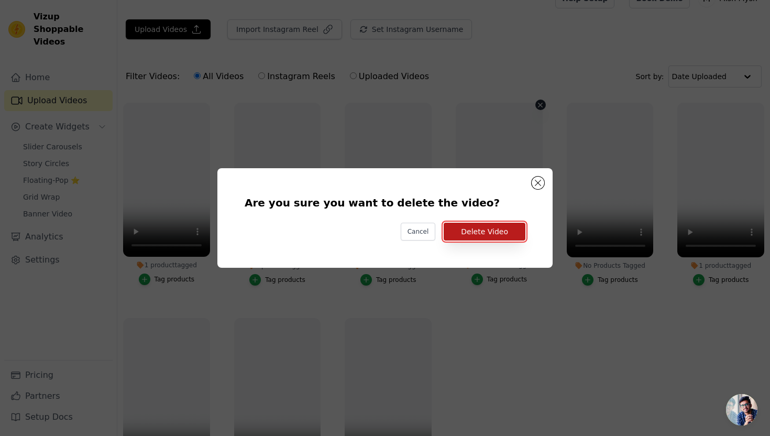
click at [491, 232] on button "Delete Video" at bounding box center [485, 232] width 82 height 18
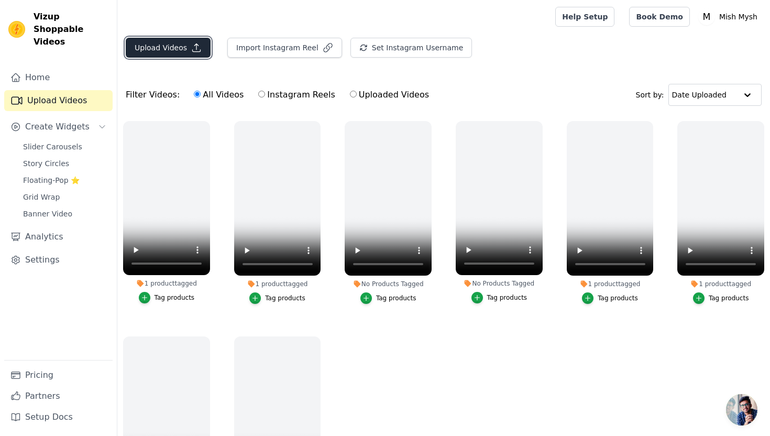
click at [191, 51] on icon "button" at bounding box center [196, 47] width 10 height 10
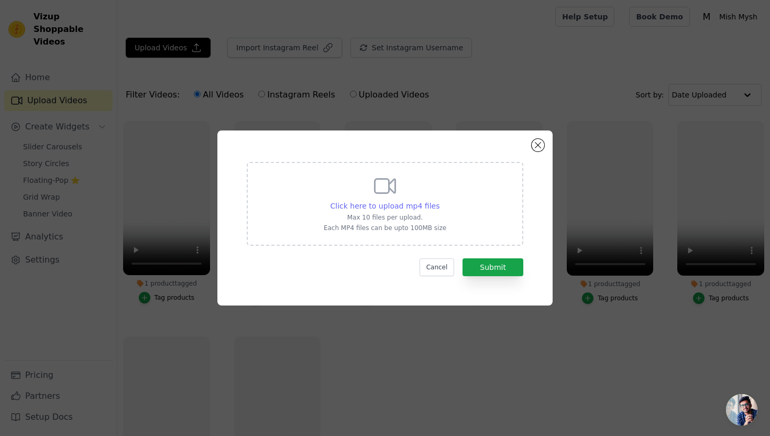
click at [392, 202] on span "Click here to upload mp4 files" at bounding box center [386, 206] width 110 height 8
click at [439, 201] on input "Click here to upload mp4 files Max 10 files per upload. Each MP4 files can be u…" at bounding box center [439, 200] width 1 height 1
type input "C:\fakepath\3e36f9ff6bfb4eea97e9c27ea053c232.mp4"
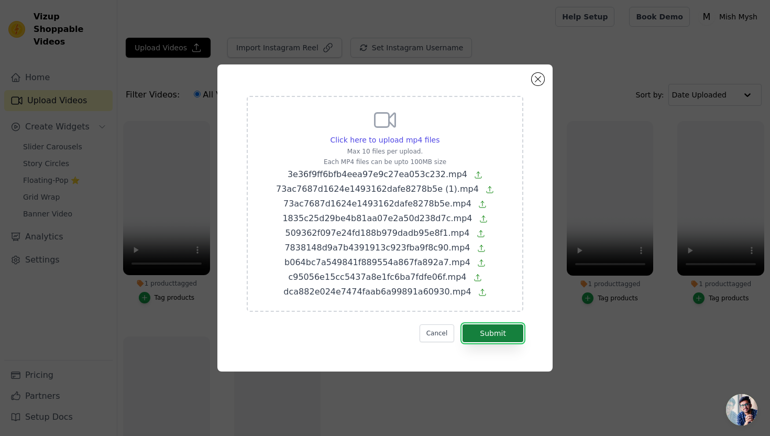
click at [501, 335] on button "Submit" at bounding box center [493, 333] width 61 height 18
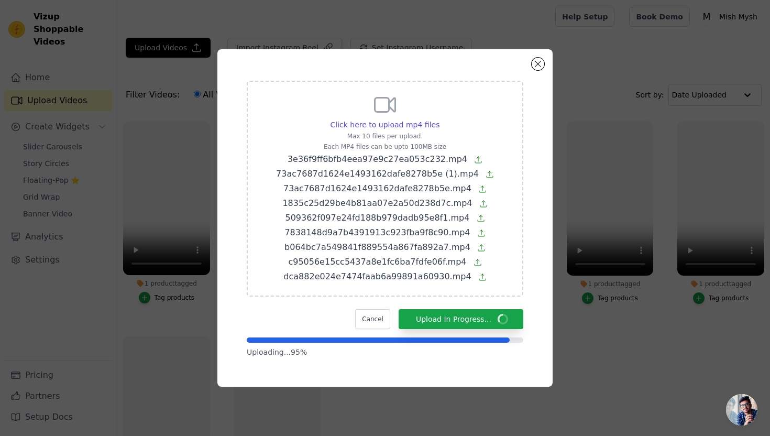
click at [475, 158] on icon at bounding box center [478, 160] width 6 height 6
click at [440, 119] on input "Click here to upload mp4 files Max 10 files per upload. Each MP4 files can be u…" at bounding box center [439, 119] width 1 height 1
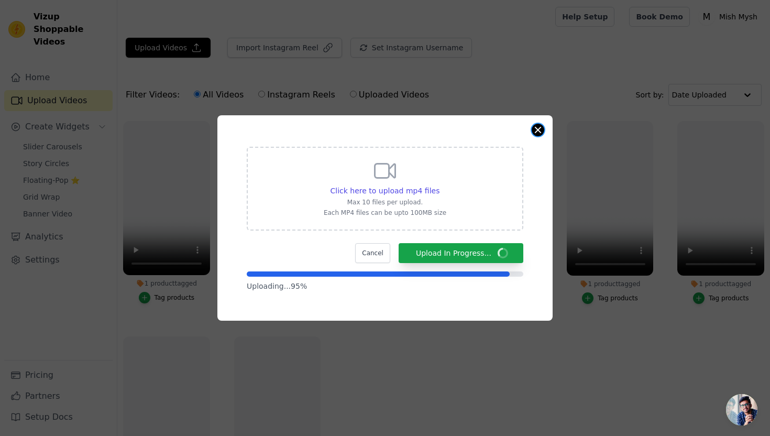
click at [539, 133] on button "Close modal" at bounding box center [538, 130] width 13 height 13
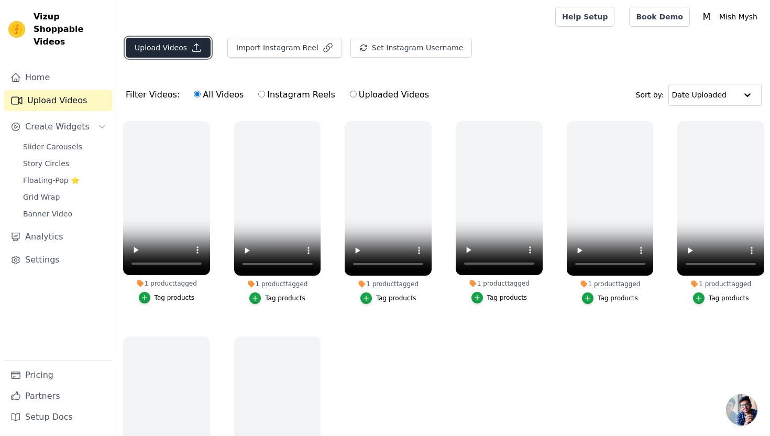
click at [173, 55] on button "Upload Videos" at bounding box center [168, 48] width 85 height 20
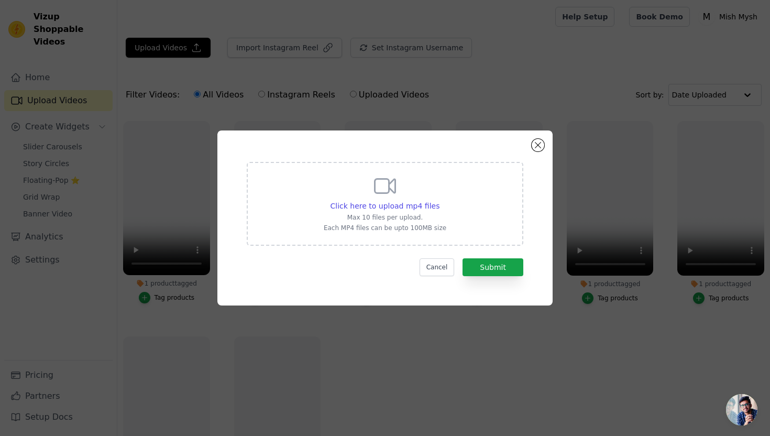
click at [389, 213] on div "Click here to upload mp4 files Max 10 files per upload. Each MP4 files can be u…" at bounding box center [385, 202] width 123 height 59
click at [439, 201] on input "Click here to upload mp4 files Max 10 files per upload. Each MP4 files can be u…" at bounding box center [439, 200] width 1 height 1
type input "C:\fakepath\b064bc7a549841f889554a867fa892a7.mp4"
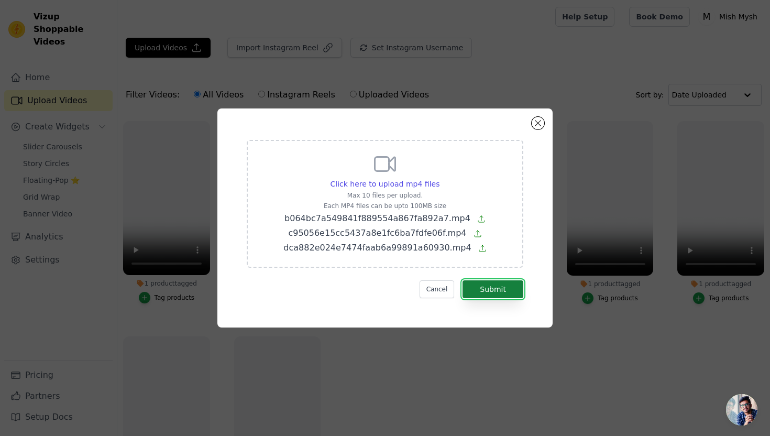
click at [517, 294] on button "Submit" at bounding box center [493, 289] width 61 height 18
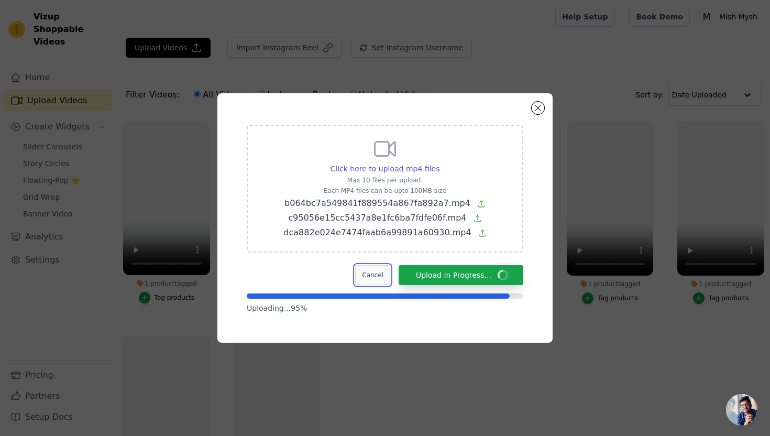
click at [373, 278] on button "Cancel" at bounding box center [372, 275] width 35 height 20
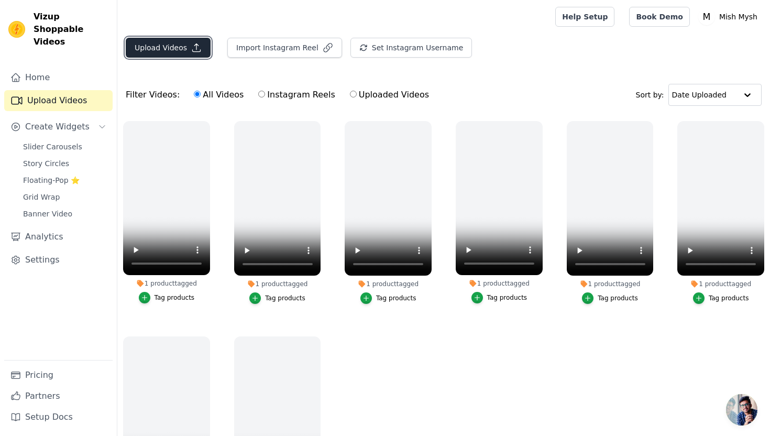
click at [181, 46] on button "Upload Videos" at bounding box center [168, 48] width 85 height 20
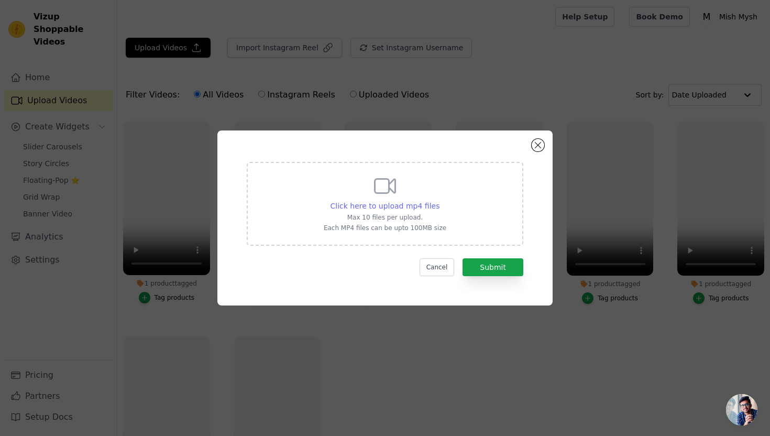
click at [398, 205] on span "Click here to upload mp4 files" at bounding box center [386, 206] width 110 height 8
click at [439, 201] on input "Click here to upload mp4 files Max 10 files per upload. Each MP4 files can be u…" at bounding box center [439, 200] width 1 height 1
type input "C:\fakepath\dca882e024e7474faab6a99891a60930.mp4"
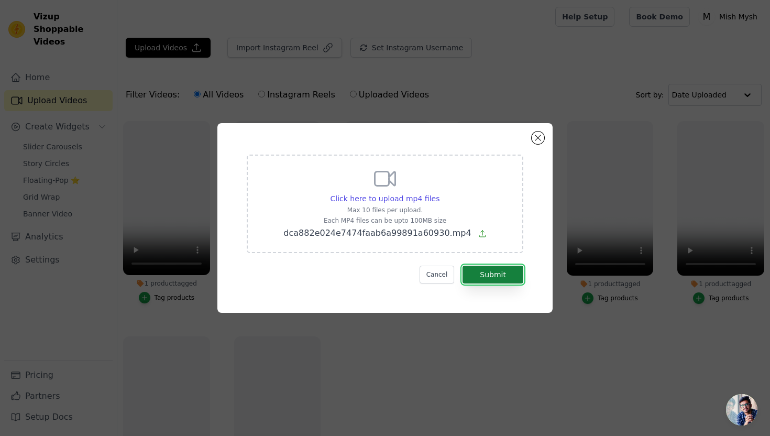
click at [501, 272] on button "Submit" at bounding box center [493, 275] width 61 height 18
click at [502, 271] on button "Submit" at bounding box center [493, 275] width 61 height 18
click at [508, 284] on div "Click here to upload mp4 files Max 10 files per upload. Each MP4 files can be u…" at bounding box center [385, 218] width 298 height 152
click at [509, 274] on button "Submit" at bounding box center [493, 275] width 61 height 18
click at [439, 277] on button "Cancel" at bounding box center [437, 275] width 35 height 18
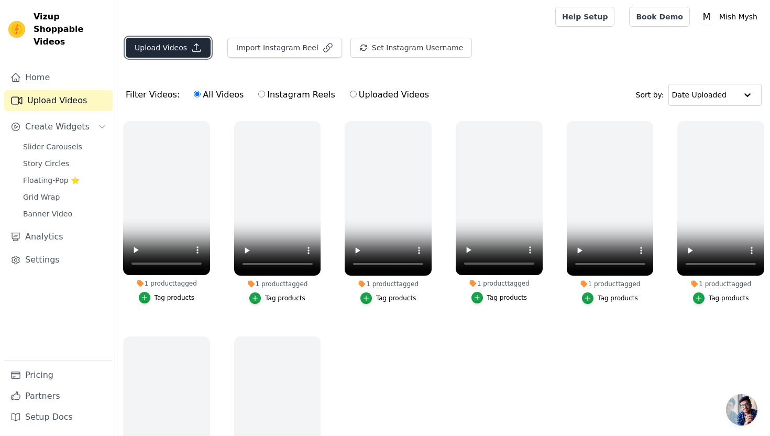
click at [161, 38] on button "Upload Videos" at bounding box center [168, 48] width 85 height 20
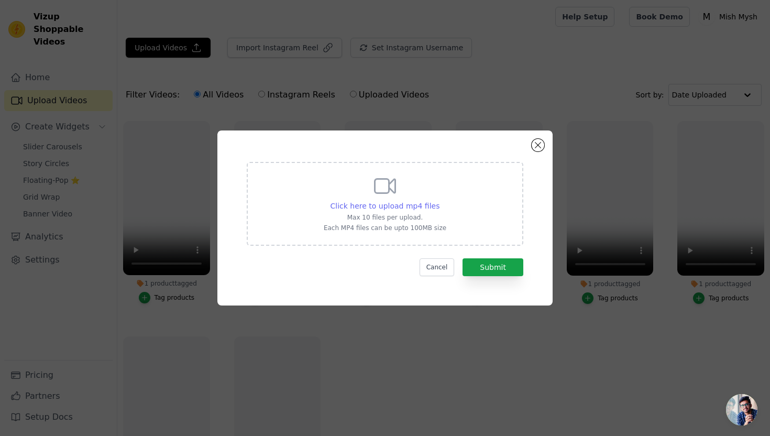
click at [397, 204] on span "Click here to upload mp4 files" at bounding box center [386, 206] width 110 height 8
click at [439, 201] on input "Click here to upload mp4 files Max 10 files per upload. Each MP4 files can be u…" at bounding box center [439, 200] width 1 height 1
type input "C:\fakepath\3e36f9ff6bfb4eea97e9c27ea053c232.mp4"
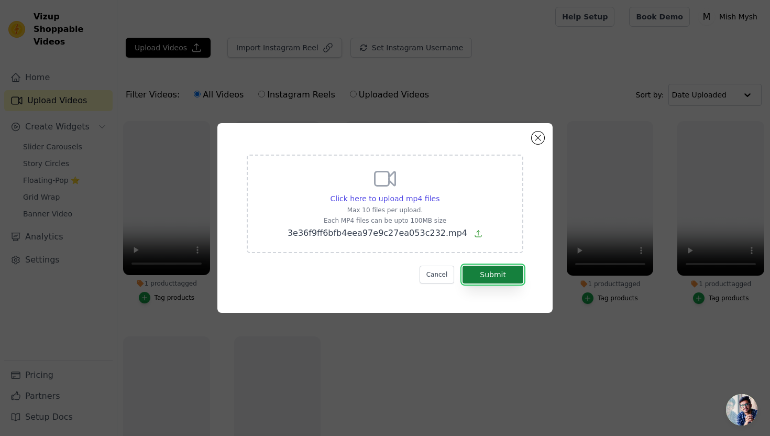
click at [496, 276] on button "Submit" at bounding box center [493, 275] width 61 height 18
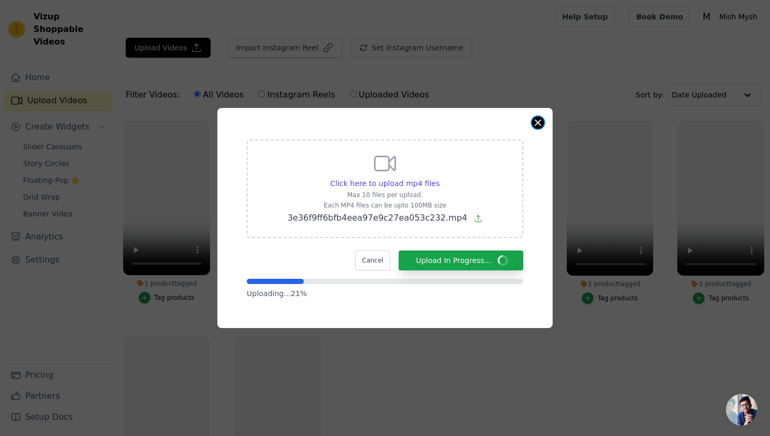
click at [538, 123] on button "Close modal" at bounding box center [538, 122] width 13 height 13
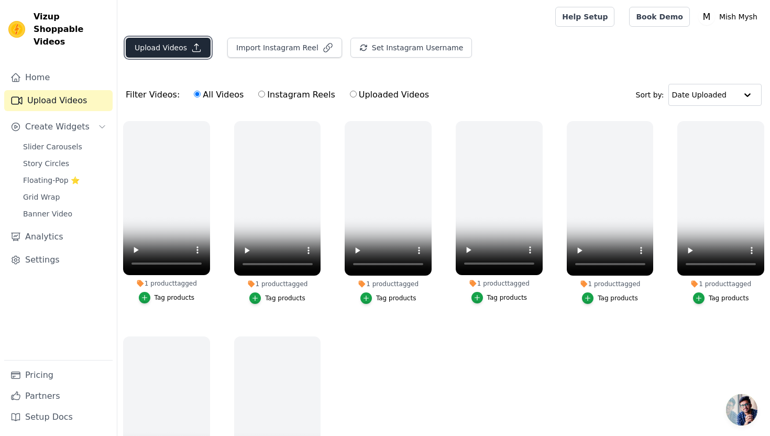
click at [188, 50] on button "Upload Videos" at bounding box center [168, 48] width 85 height 20
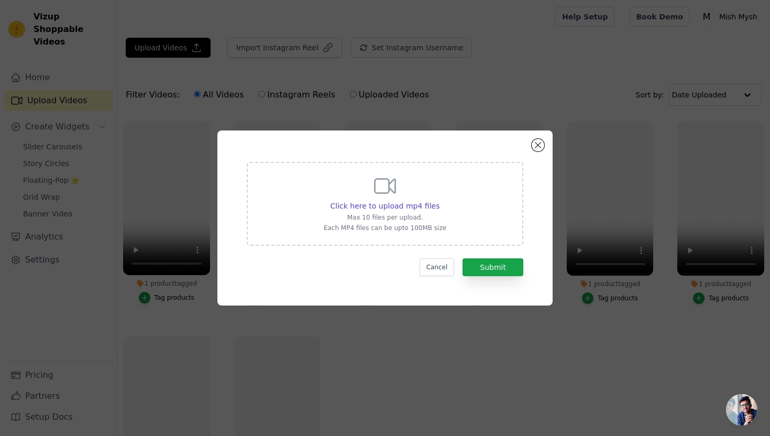
click at [381, 212] on div "Click here to upload mp4 files Max 10 files per upload. Each MP4 files can be u…" at bounding box center [385, 202] width 123 height 59
click at [439, 201] on input "Click here to upload mp4 files Max 10 files per upload. Each MP4 files can be u…" at bounding box center [439, 200] width 1 height 1
type input "C:\fakepath\3e36f9ff6bfb4eea97e9c27ea053c232.mp4"
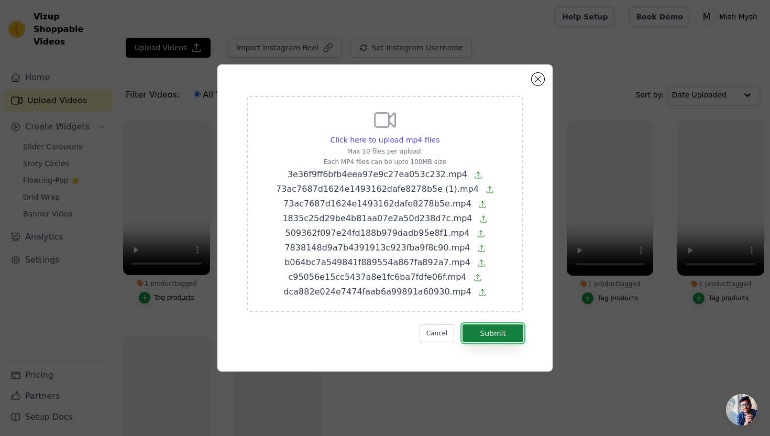
click at [503, 338] on button "Submit" at bounding box center [493, 333] width 61 height 18
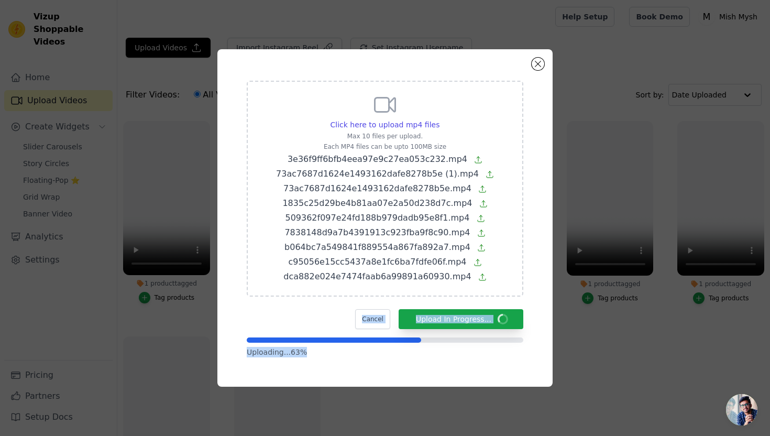
drag, startPoint x: 356, startPoint y: 315, endPoint x: 190, endPoint y: 435, distance: 204.8
click at [190, 435] on div "Click here to upload mp4 files Max 10 files per upload. Each MP4 files can be u…" at bounding box center [385, 218] width 770 height 436
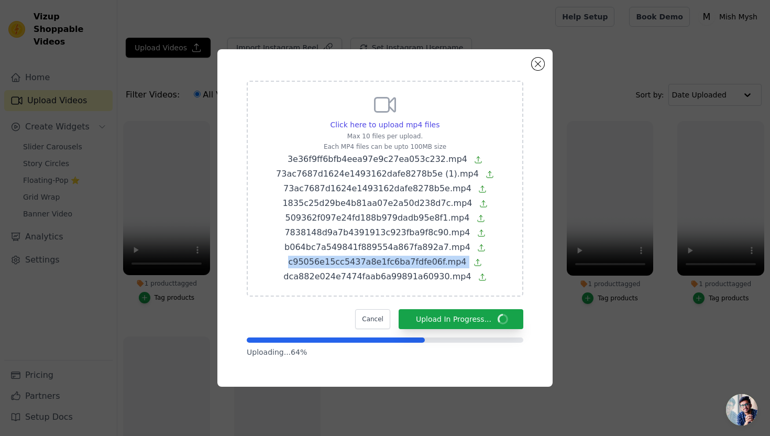
drag, startPoint x: 453, startPoint y: 246, endPoint x: 166, endPoint y: 279, distance: 288.6
click at [166, 279] on div "Click here to upload mp4 files Max 10 files per upload. Each MP4 files can be u…" at bounding box center [385, 217] width 737 height 371
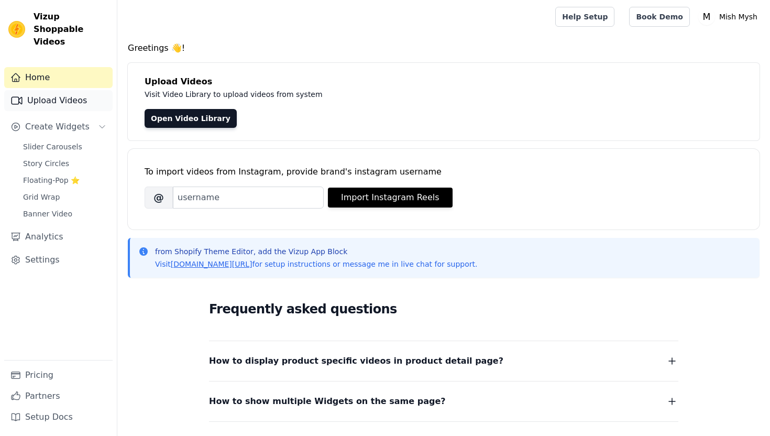
click at [50, 96] on link "Upload Videos" at bounding box center [58, 100] width 108 height 21
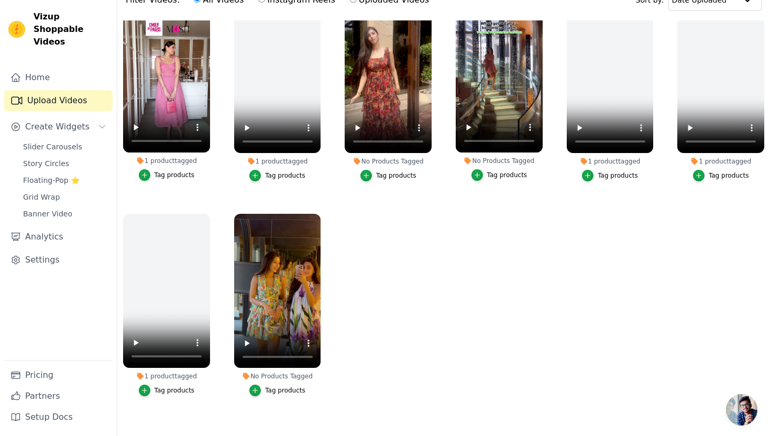
scroll to position [102, 0]
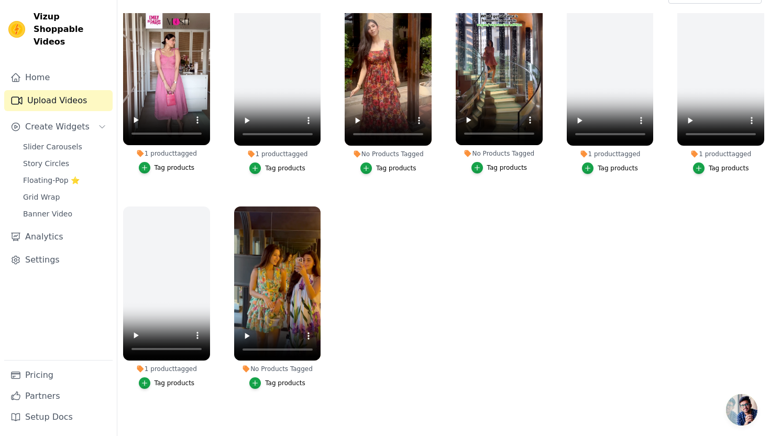
click at [501, 168] on div "Tag products" at bounding box center [507, 167] width 40 height 8
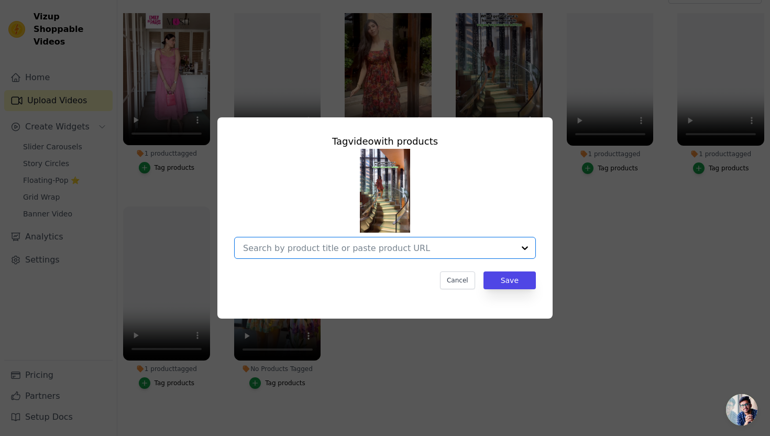
click at [379, 245] on input "No Products Tagged Tag video with products Option undefined, selected. Select i…" at bounding box center [378, 248] width 271 height 10
paste input "blissful"
type input "blissful"
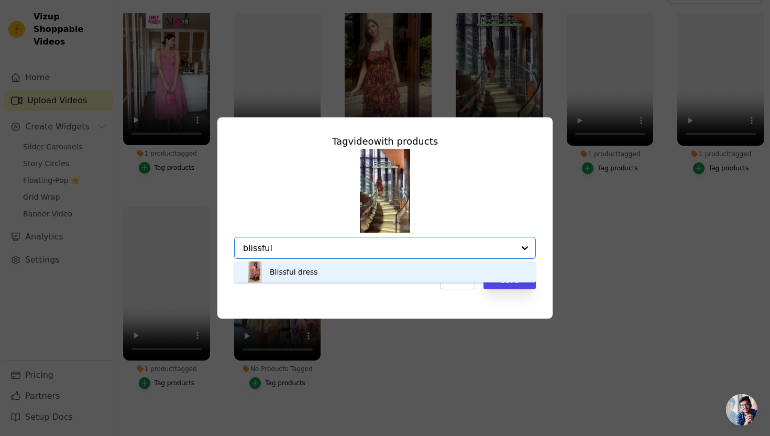
click at [340, 271] on div "Blissful dress" at bounding box center [385, 271] width 281 height 21
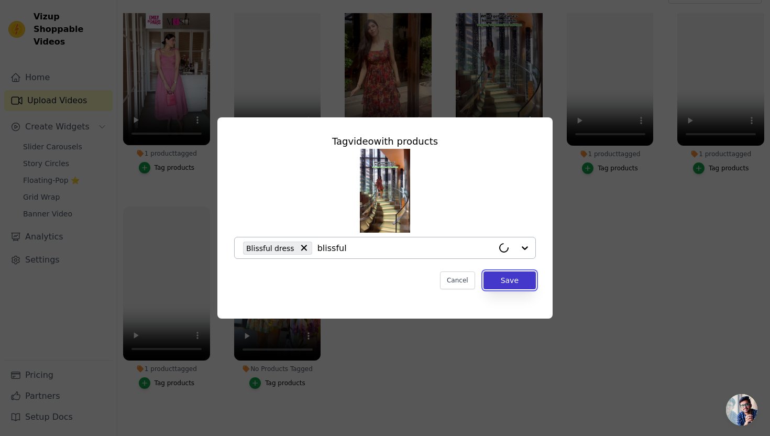
click at [505, 277] on button "Save" at bounding box center [510, 280] width 52 height 18
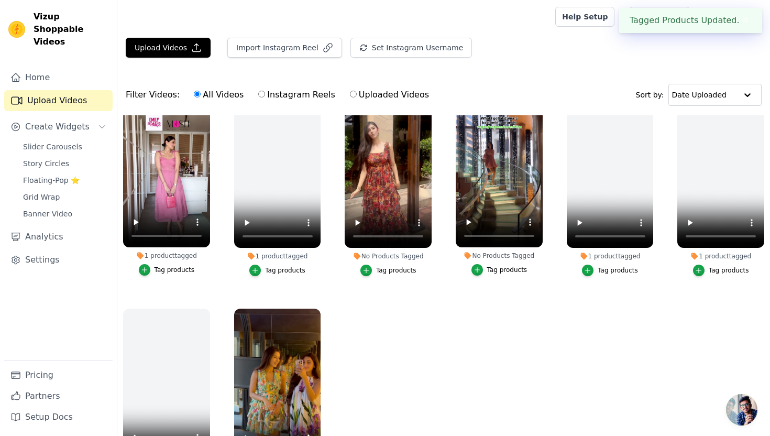
scroll to position [102, 0]
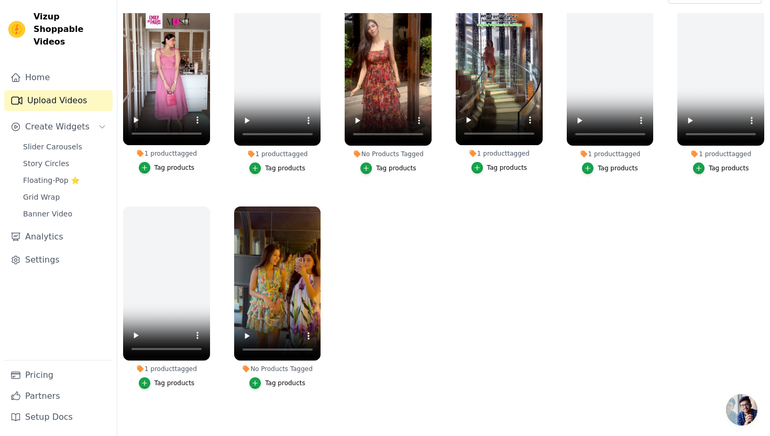
click at [386, 169] on div "Tag products" at bounding box center [396, 168] width 40 height 8
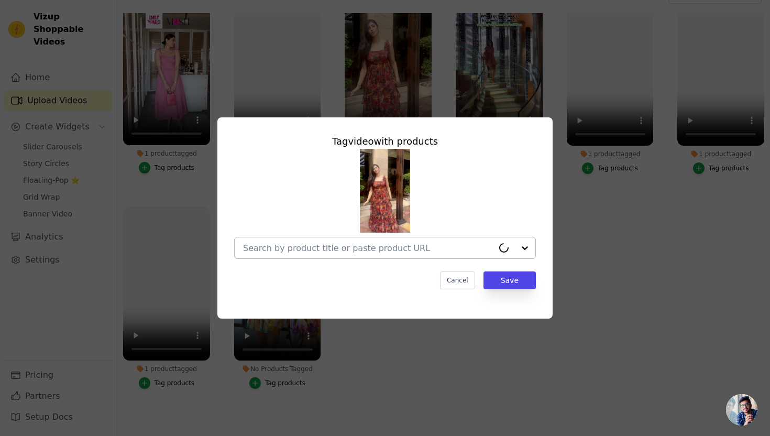
click at [392, 250] on input "No Products Tagged Tag video with products Cancel Save Tag products" at bounding box center [368, 248] width 250 height 10
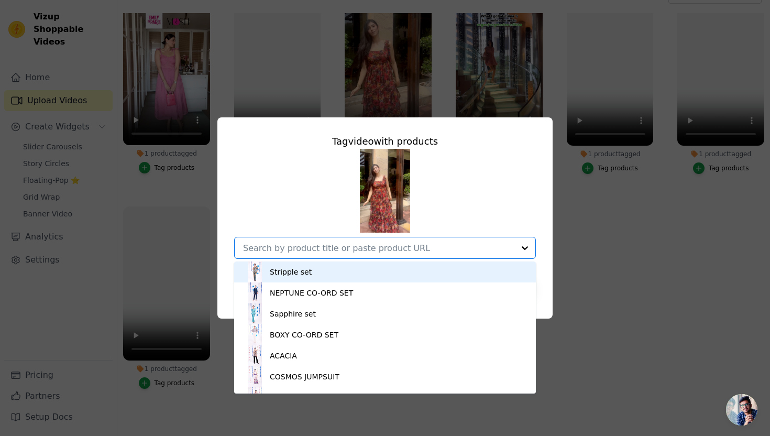
paste input "gardenia"
type input "gardenia"
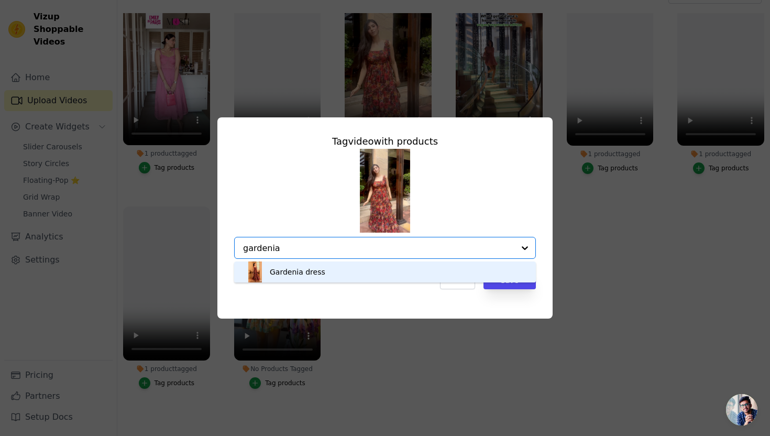
click at [351, 272] on div "Gardenia dress" at bounding box center [385, 271] width 281 height 21
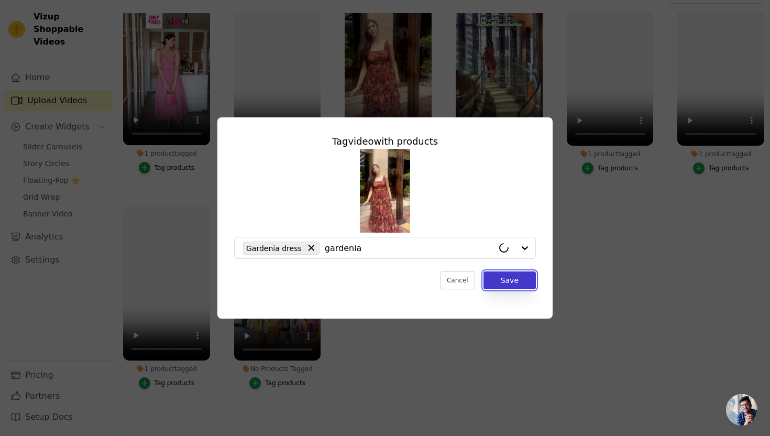
click at [516, 283] on button "Save" at bounding box center [510, 280] width 52 height 18
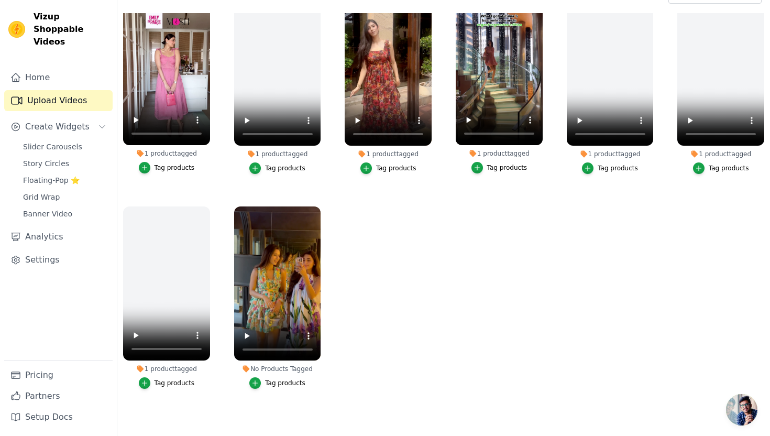
click at [288, 383] on div "Tag products" at bounding box center [285, 383] width 40 height 8
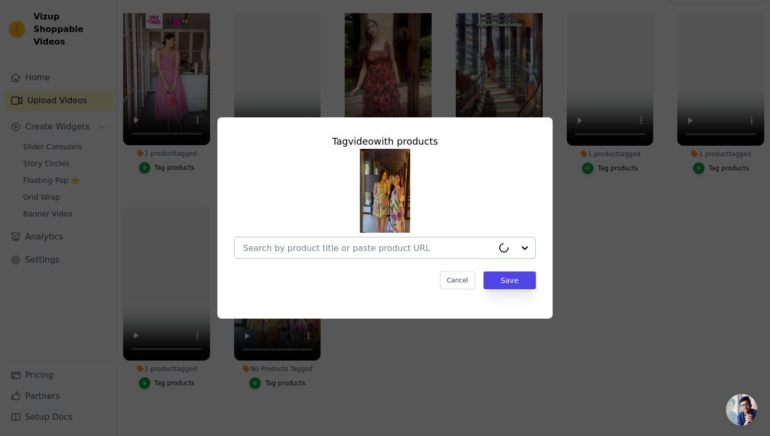
click at [367, 246] on input "No Products Tagged Tag video with products Cancel Save Tag products" at bounding box center [368, 248] width 250 height 10
paste input "Leafy charm dress"
type input "Leafy charm dress"
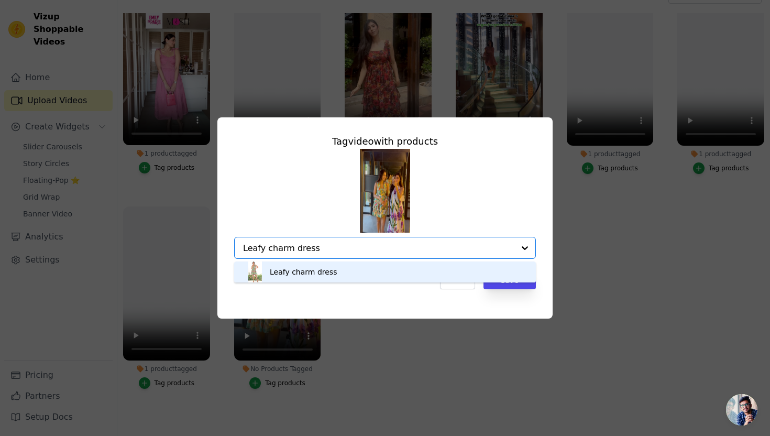
click at [364, 269] on div "Leafy charm dress" at bounding box center [385, 271] width 281 height 21
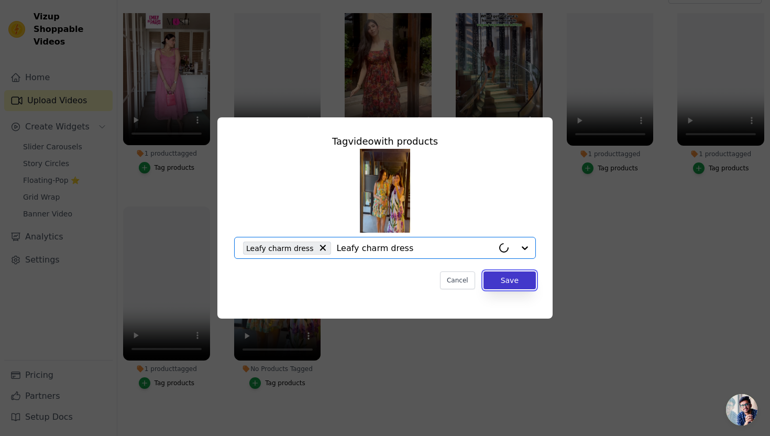
click at [502, 280] on button "Save" at bounding box center [510, 280] width 52 height 18
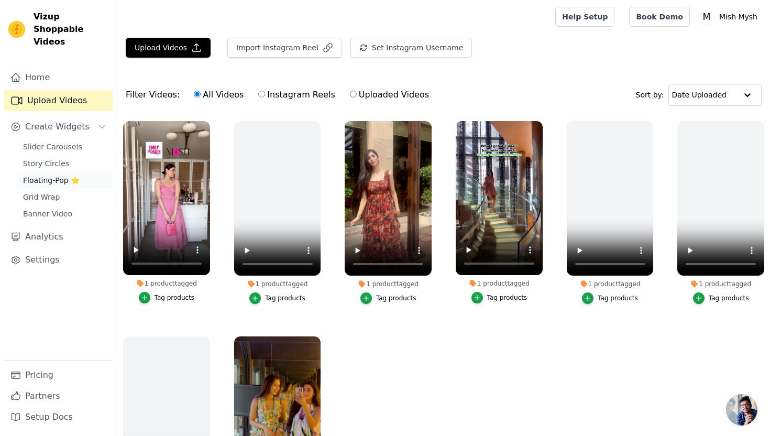
click at [57, 175] on span "Floating-Pop ⭐" at bounding box center [51, 180] width 57 height 10
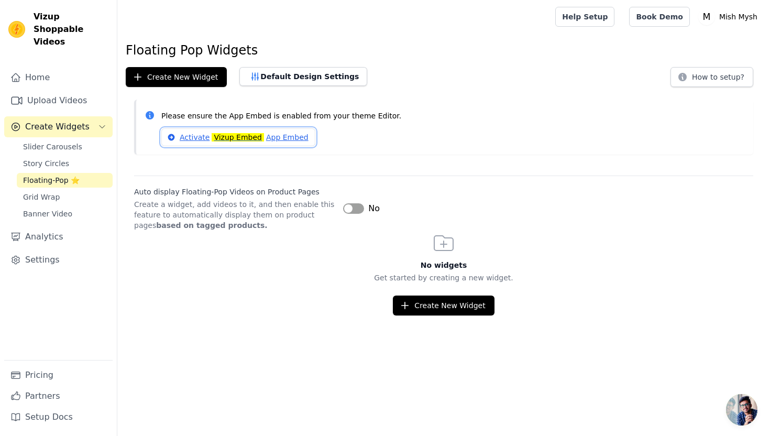
click at [278, 136] on link "Activate Vizup Embed App Embed" at bounding box center [238, 137] width 154 height 18
click at [356, 206] on button "Label" at bounding box center [353, 208] width 21 height 10
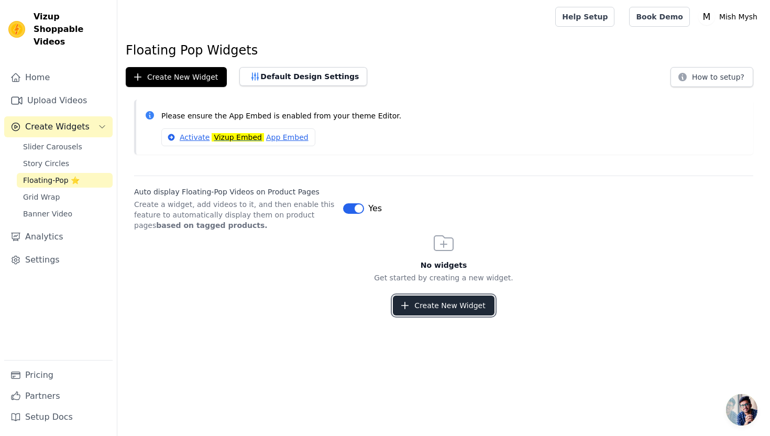
click at [457, 302] on button "Create New Widget" at bounding box center [443, 306] width 101 height 20
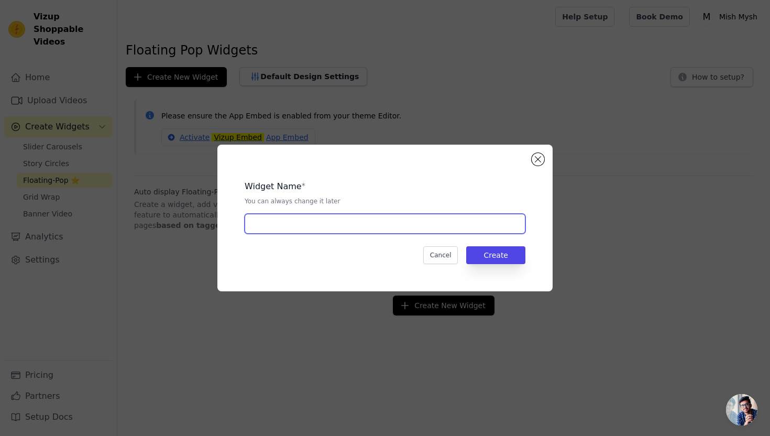
click at [397, 228] on input "text" at bounding box center [385, 224] width 281 height 20
click at [353, 230] on input "text" at bounding box center [385, 224] width 281 height 20
type input "pop"
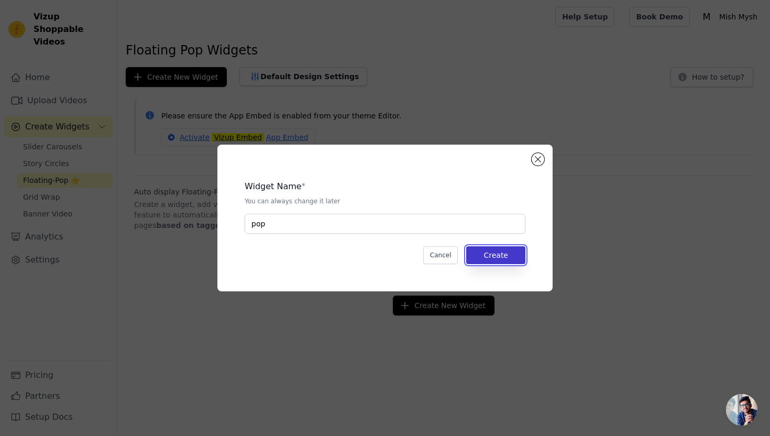
click at [510, 254] on button "Create" at bounding box center [495, 255] width 59 height 18
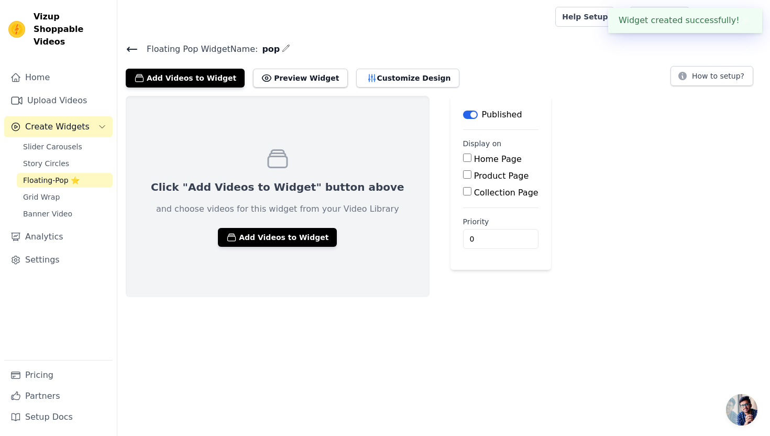
click at [463, 176] on input "Product Page" at bounding box center [467, 174] width 8 height 8
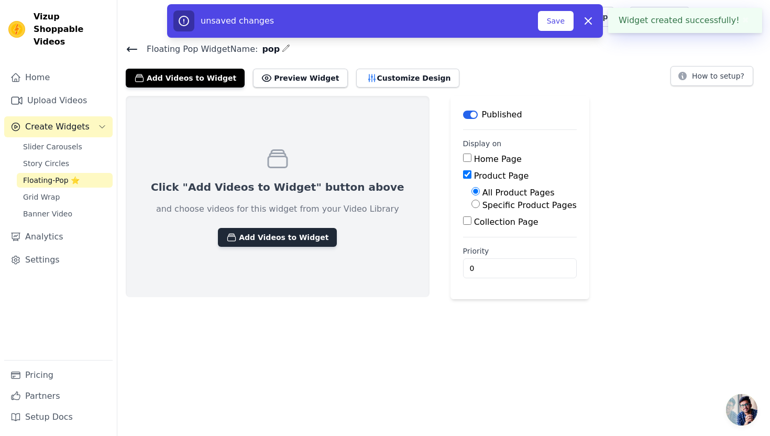
click at [291, 234] on button "Add Videos to Widget" at bounding box center [277, 237] width 119 height 19
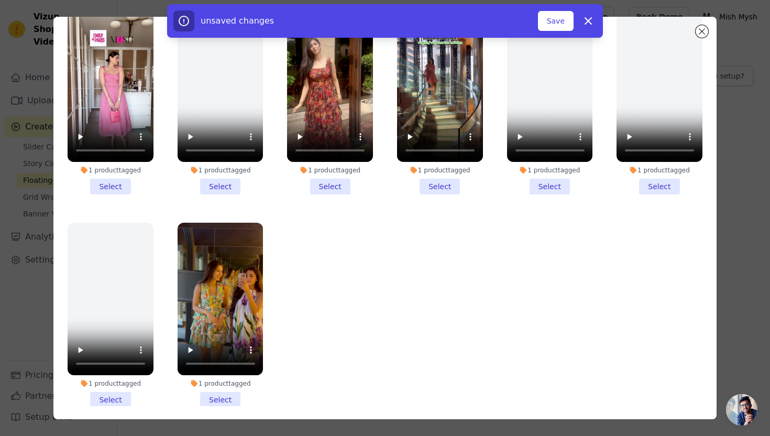
scroll to position [70, 0]
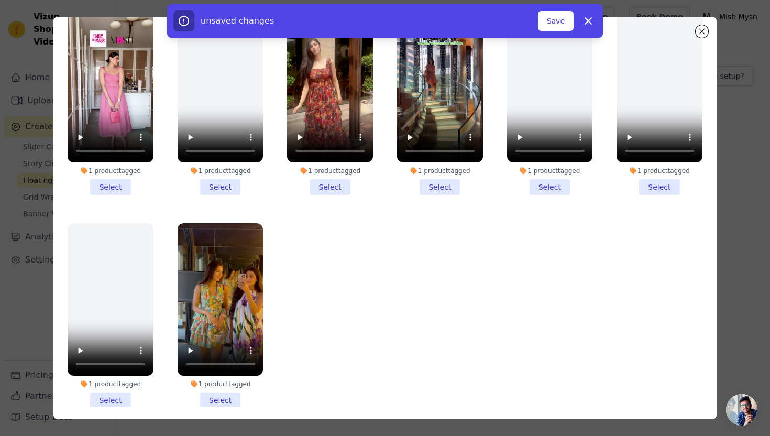
click at [226, 187] on li "1 product tagged Select" at bounding box center [221, 102] width 86 height 185
click at [0, 0] on input "1 product tagged Select" at bounding box center [0, 0] width 0 height 0
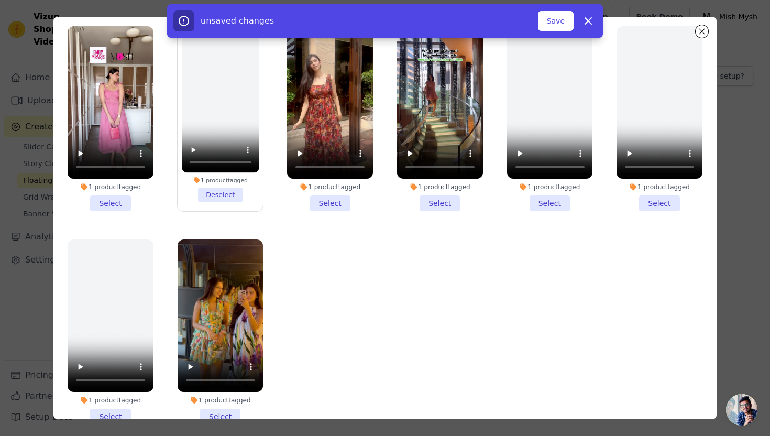
scroll to position [51, 0]
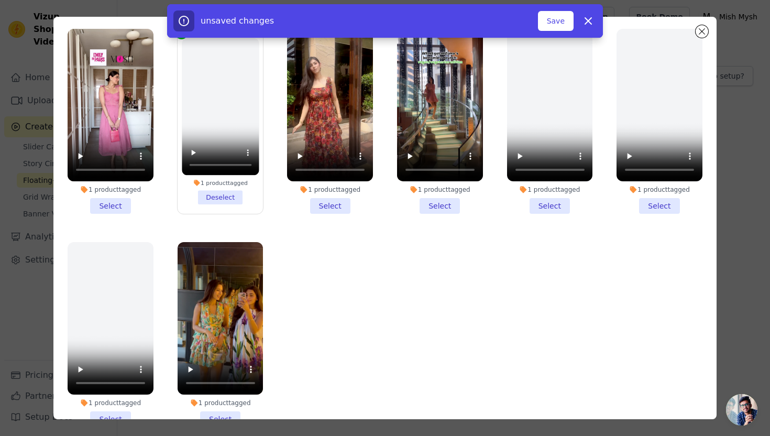
click at [232, 199] on li "1 product tagged Deselect" at bounding box center [220, 121] width 77 height 166
click at [0, 0] on input "1 product tagged Deselect" at bounding box center [0, 0] width 0 height 0
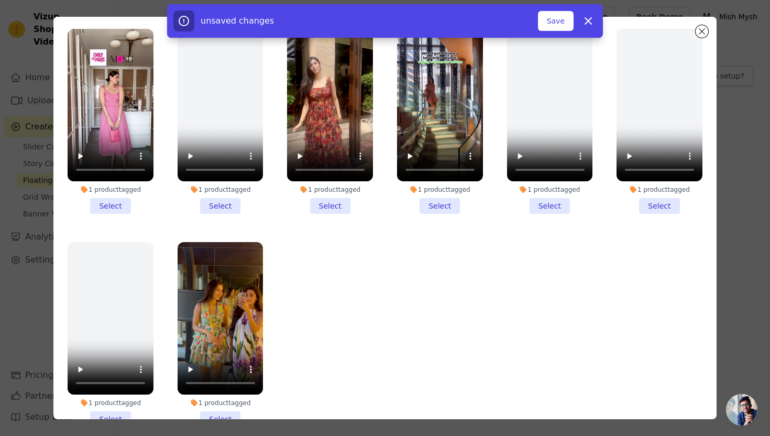
click at [122, 205] on li "1 product tagged Select" at bounding box center [111, 121] width 86 height 185
click at [0, 0] on input "1 product tagged Select" at bounding box center [0, 0] width 0 height 0
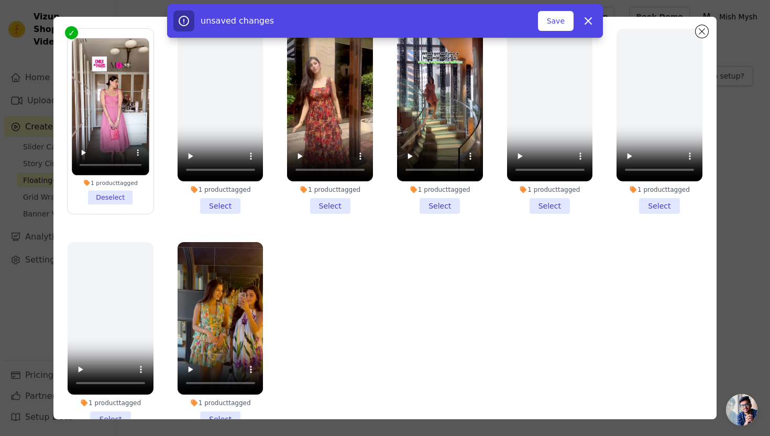
scroll to position [0, 0]
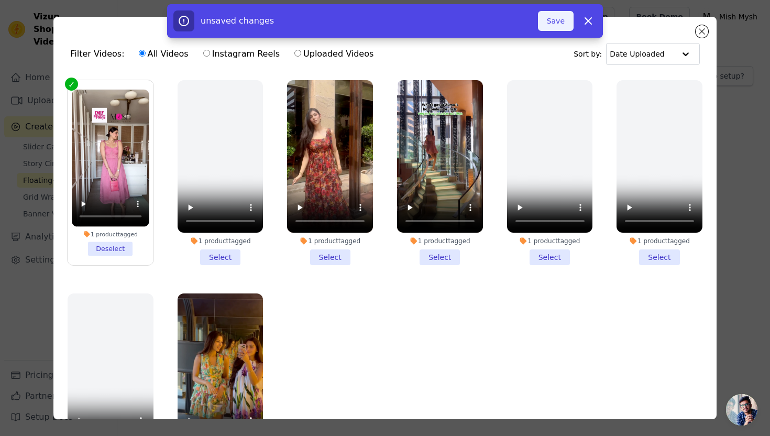
click at [559, 24] on button "Save" at bounding box center [556, 21] width 36 height 20
click at [591, 23] on icon "button" at bounding box center [588, 21] width 6 height 6
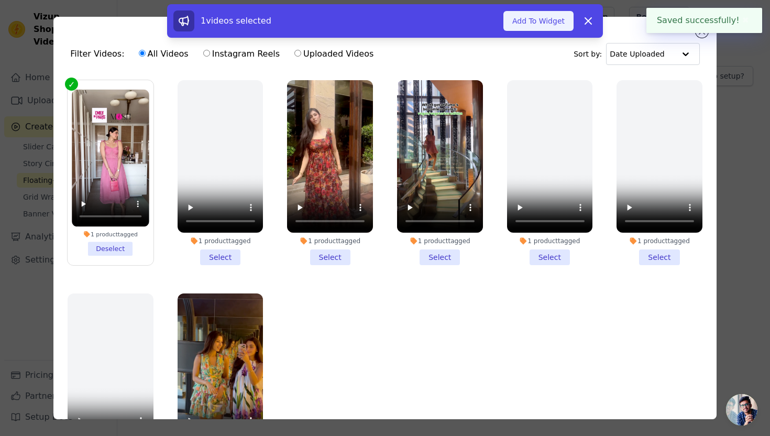
click at [550, 25] on button "Add To Widget" at bounding box center [539, 21] width 70 height 20
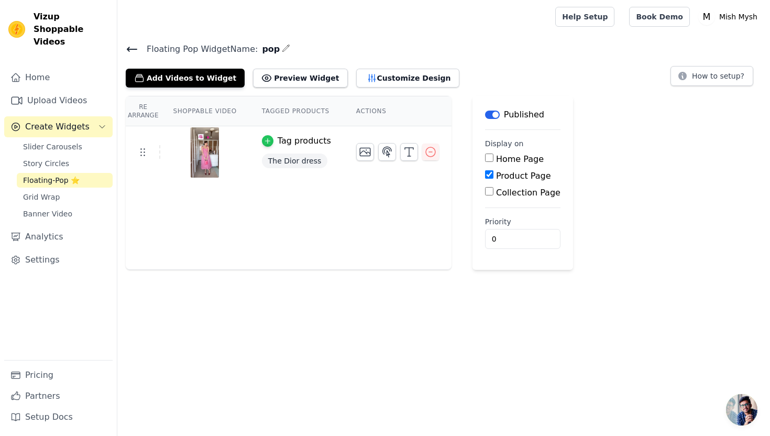
click at [270, 140] on icon "button" at bounding box center [267, 140] width 7 height 7
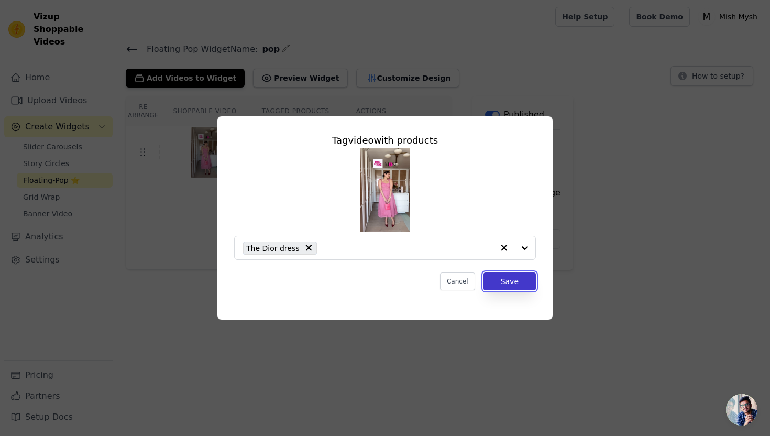
click at [520, 284] on button "Save" at bounding box center [510, 281] width 52 height 18
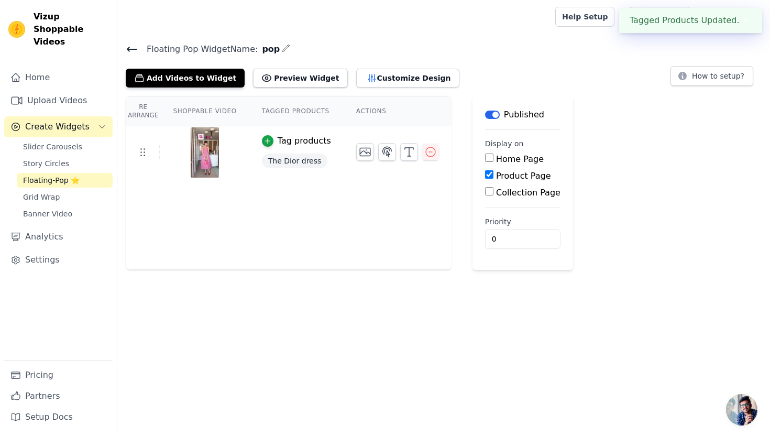
click at [489, 177] on input "Product Page" at bounding box center [489, 174] width 8 height 8
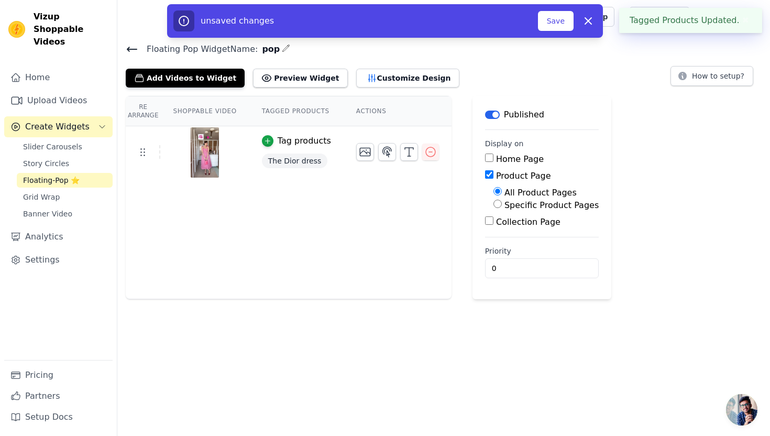
click at [488, 178] on input "Product Page" at bounding box center [489, 174] width 8 height 8
checkbox input "false"
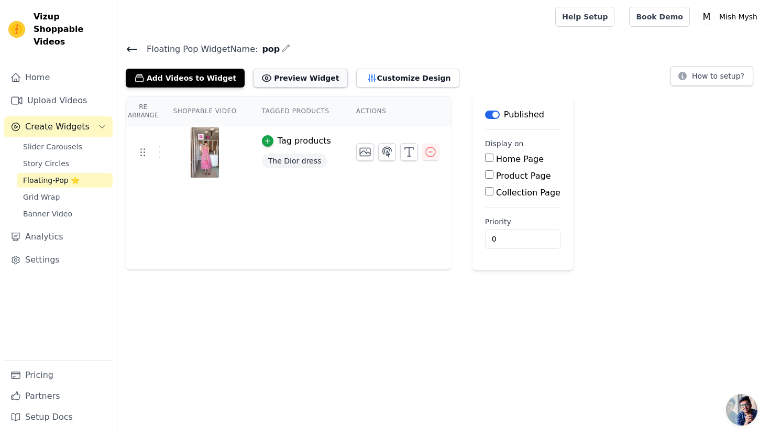
click at [296, 80] on button "Preview Widget" at bounding box center [300, 78] width 94 height 19
click at [365, 75] on button "Customize Design" at bounding box center [407, 78] width 103 height 19
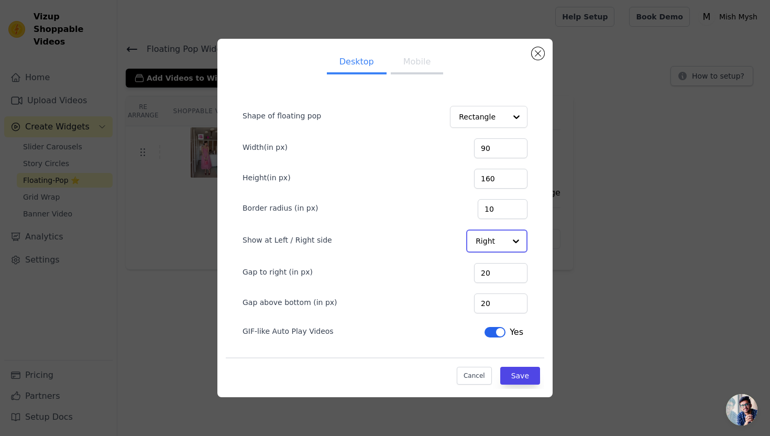
click at [509, 242] on div at bounding box center [516, 241] width 21 height 21
click at [493, 267] on div "Left" at bounding box center [496, 266] width 60 height 22
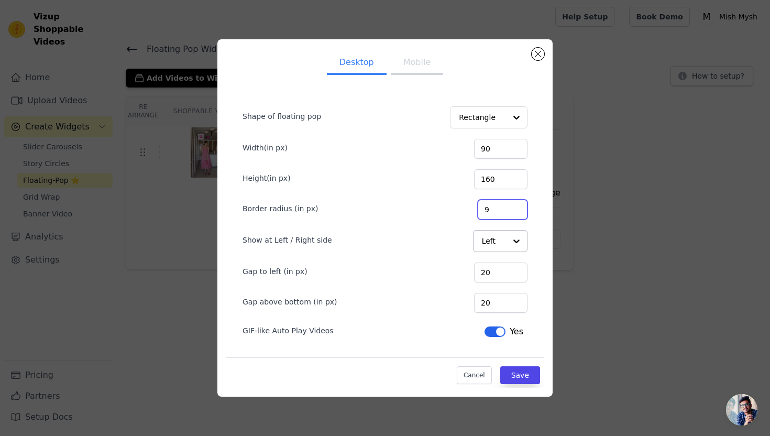
click at [516, 211] on input "9" at bounding box center [503, 210] width 50 height 20
click at [516, 211] on input "8" at bounding box center [503, 210] width 50 height 20
click at [516, 211] on input "7" at bounding box center [503, 210] width 50 height 20
click at [516, 211] on input "6" at bounding box center [503, 210] width 50 height 20
click at [516, 211] on input "5" at bounding box center [503, 210] width 50 height 20
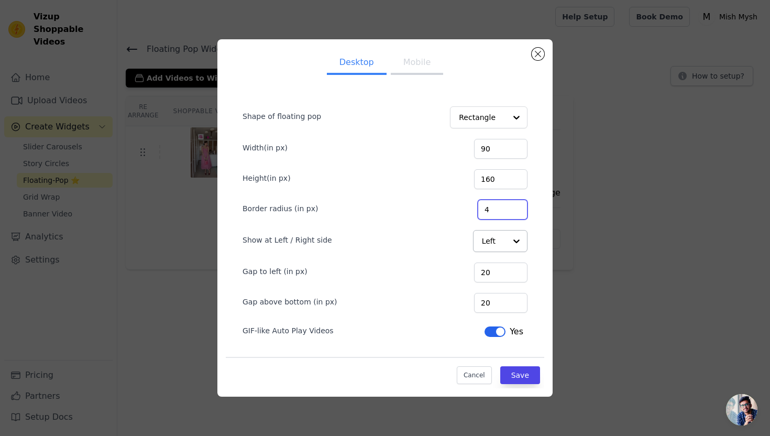
click at [516, 211] on input "4" at bounding box center [503, 210] width 50 height 20
click at [516, 211] on input "3" at bounding box center [503, 210] width 50 height 20
click at [516, 211] on input "2" at bounding box center [503, 210] width 50 height 20
click at [516, 211] on input "1" at bounding box center [503, 210] width 50 height 20
type input "0"
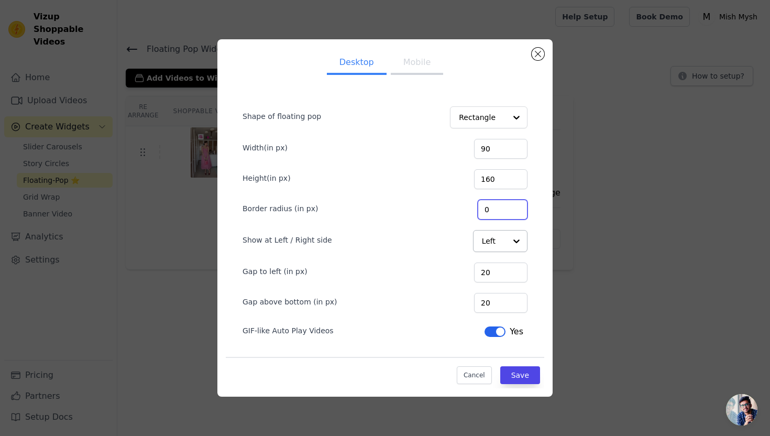
click at [516, 211] on input "0" at bounding box center [503, 210] width 50 height 20
click at [518, 305] on input "19" at bounding box center [500, 303] width 53 height 20
click at [518, 305] on input "18" at bounding box center [500, 303] width 53 height 20
click at [518, 305] on input "17" at bounding box center [500, 303] width 53 height 20
click at [518, 305] on input "16" at bounding box center [500, 303] width 53 height 20
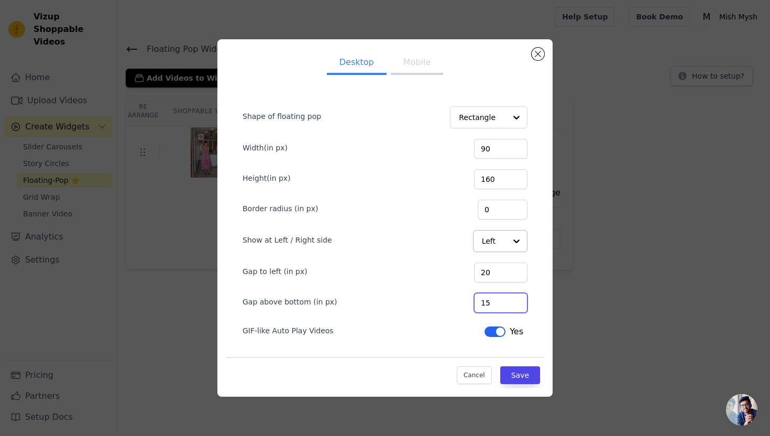
click at [518, 305] on input "15" at bounding box center [500, 303] width 53 height 20
click at [518, 305] on input "14" at bounding box center [500, 303] width 53 height 20
click at [518, 305] on input "13" at bounding box center [500, 303] width 53 height 20
click at [518, 305] on input "12" at bounding box center [500, 303] width 53 height 20
click at [518, 305] on input "11" at bounding box center [500, 303] width 53 height 20
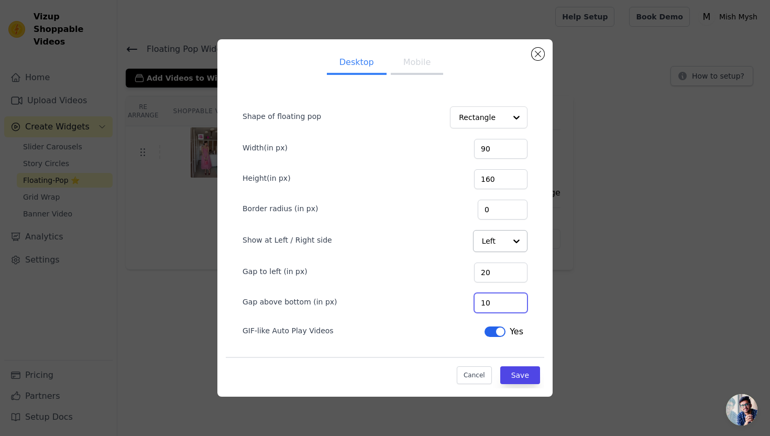
type input "10"
click at [518, 305] on input "10" at bounding box center [500, 303] width 53 height 20
click at [516, 176] on input "161" at bounding box center [500, 179] width 53 height 20
click at [516, 176] on input "162" at bounding box center [500, 179] width 53 height 20
click at [516, 176] on input "163" at bounding box center [500, 179] width 53 height 20
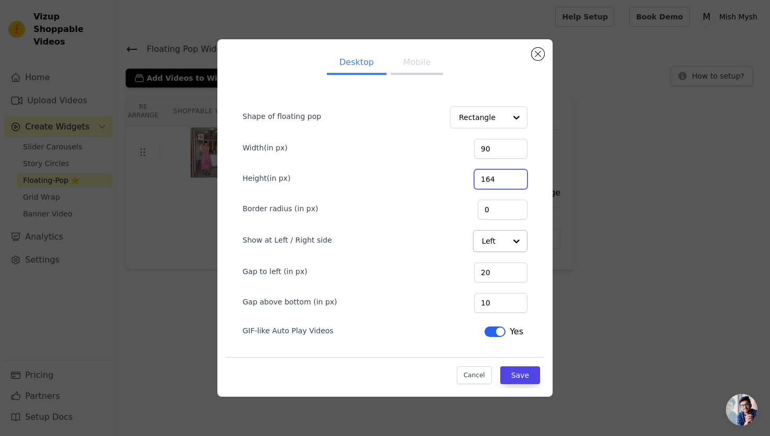
click at [516, 176] on input "164" at bounding box center [500, 179] width 53 height 20
click at [516, 176] on input "165" at bounding box center [500, 179] width 53 height 20
click at [516, 176] on input "166" at bounding box center [500, 179] width 53 height 20
click at [516, 176] on input "167" at bounding box center [500, 179] width 53 height 20
click at [516, 176] on input "168" at bounding box center [500, 179] width 53 height 20
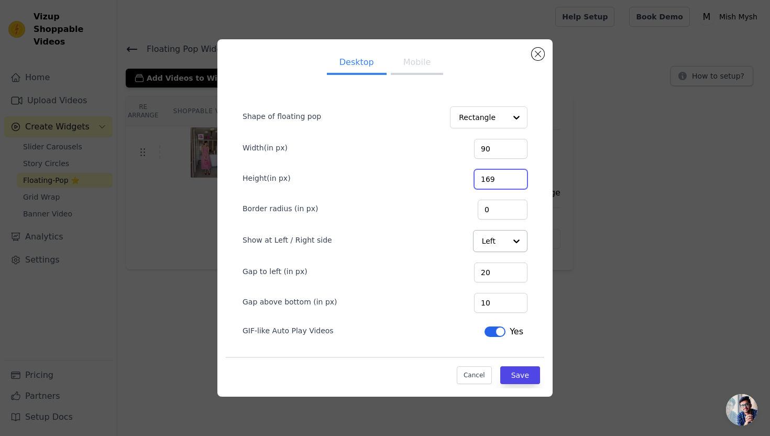
click at [516, 176] on input "169" at bounding box center [500, 179] width 53 height 20
click at [516, 176] on input "170" at bounding box center [500, 179] width 53 height 20
click at [516, 176] on input "171" at bounding box center [500, 179] width 53 height 20
click at [516, 176] on input "172" at bounding box center [500, 179] width 53 height 20
click at [517, 182] on input "171" at bounding box center [500, 179] width 53 height 20
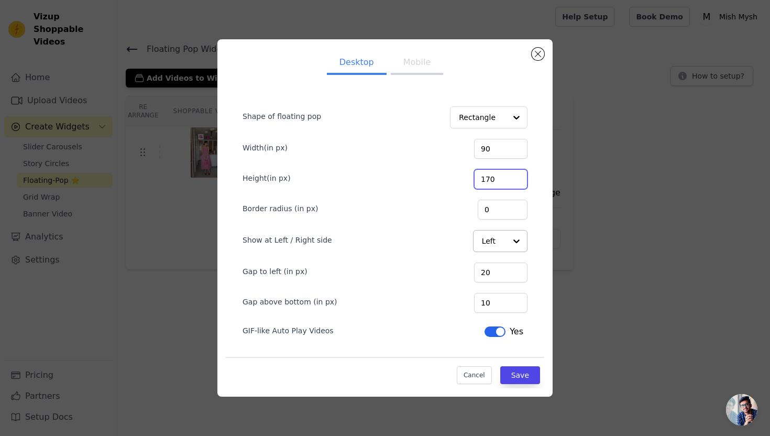
type input "170"
click at [517, 182] on input "170" at bounding box center [500, 179] width 53 height 20
click at [517, 147] on input "100" at bounding box center [500, 149] width 53 height 20
click at [517, 147] on input "101" at bounding box center [500, 149] width 53 height 20
click at [517, 147] on input "102" at bounding box center [500, 149] width 53 height 20
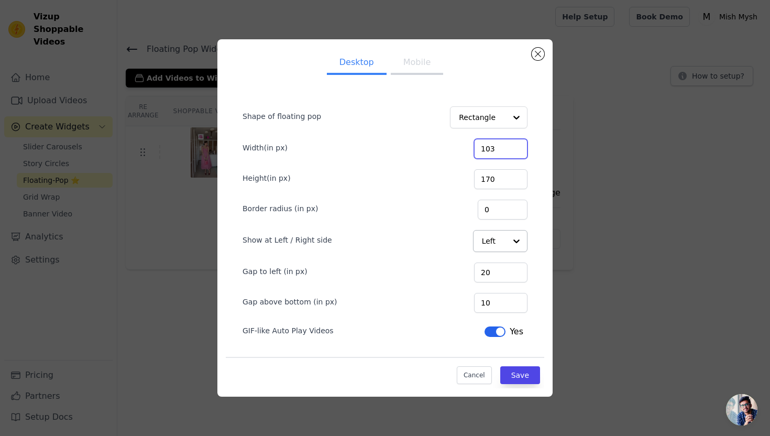
click at [517, 147] on input "103" at bounding box center [500, 149] width 53 height 20
click at [517, 147] on input "104" at bounding box center [500, 149] width 53 height 20
click at [517, 147] on input "105" at bounding box center [500, 149] width 53 height 20
click at [517, 147] on input "106" at bounding box center [500, 149] width 53 height 20
type input "107"
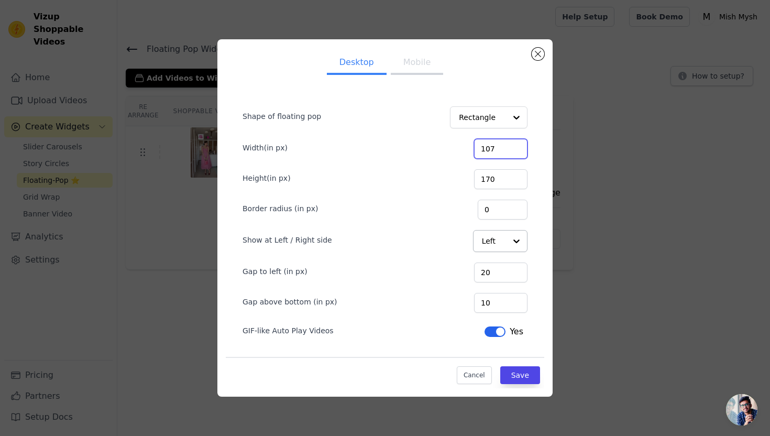
click at [517, 147] on input "107" at bounding box center [500, 149] width 53 height 20
click at [528, 374] on button "Save" at bounding box center [520, 375] width 40 height 18
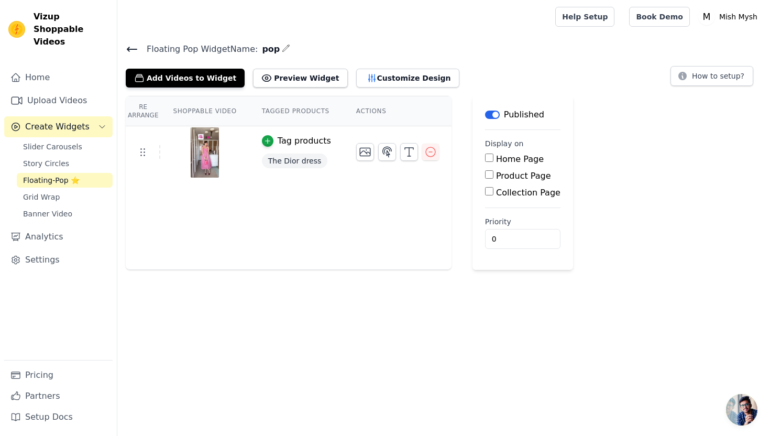
click at [388, 205] on div "Re Arrange Shoppable Video Tagged Products Actions Tag products The Dior dress" at bounding box center [289, 183] width 326 height 174
click at [64, 90] on link "Upload Videos" at bounding box center [58, 100] width 108 height 21
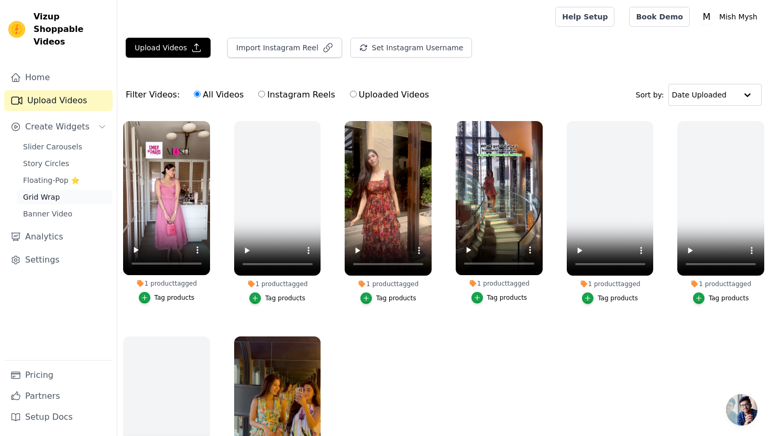
click at [54, 192] on span "Grid Wrap" at bounding box center [41, 197] width 37 height 10
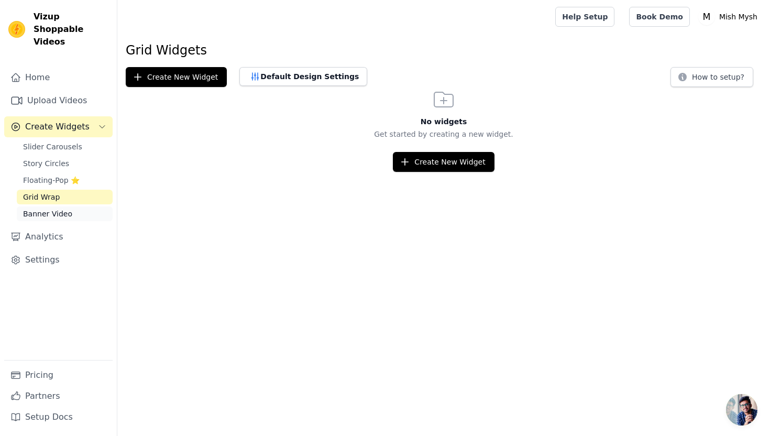
click at [60, 209] on span "Banner Video" at bounding box center [47, 214] width 49 height 10
click at [71, 141] on span "Slider Carousels" at bounding box center [52, 146] width 59 height 10
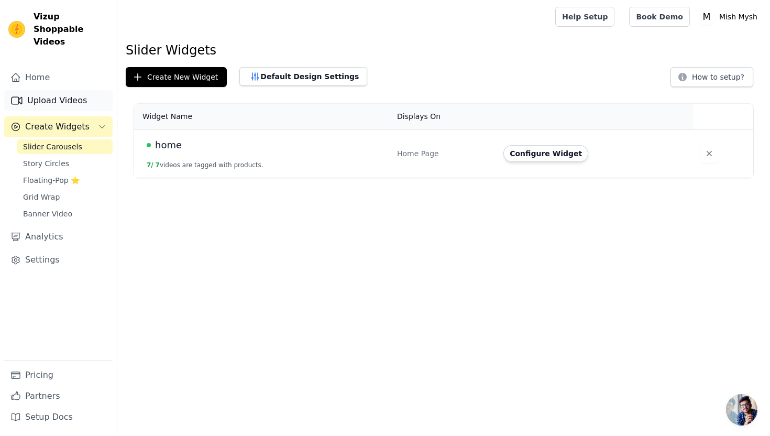
click at [70, 90] on link "Upload Videos" at bounding box center [58, 100] width 108 height 21
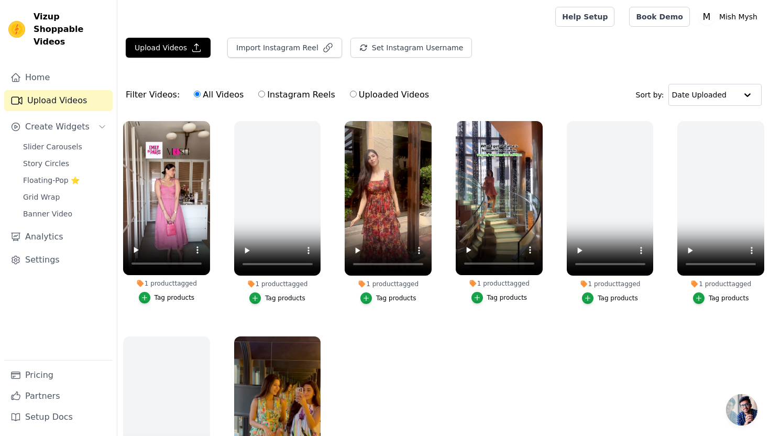
click at [350, 94] on input "Uploaded Videos" at bounding box center [353, 94] width 7 height 7
radio input "true"
click at [194, 94] on input "All Videos" at bounding box center [197, 94] width 7 height 7
radio input "true"
click at [381, 51] on button "Set Instagram Username" at bounding box center [412, 48] width 122 height 20
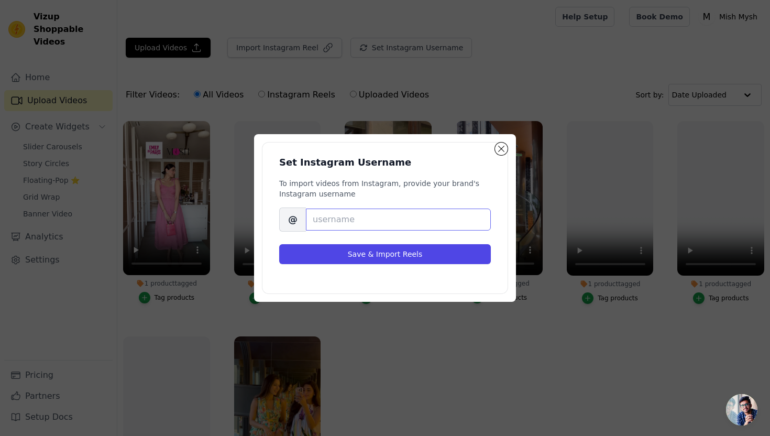
click at [390, 222] on input "Brand's Instagram Username" at bounding box center [398, 220] width 185 height 22
click at [502, 149] on button "Close modal" at bounding box center [501, 149] width 13 height 13
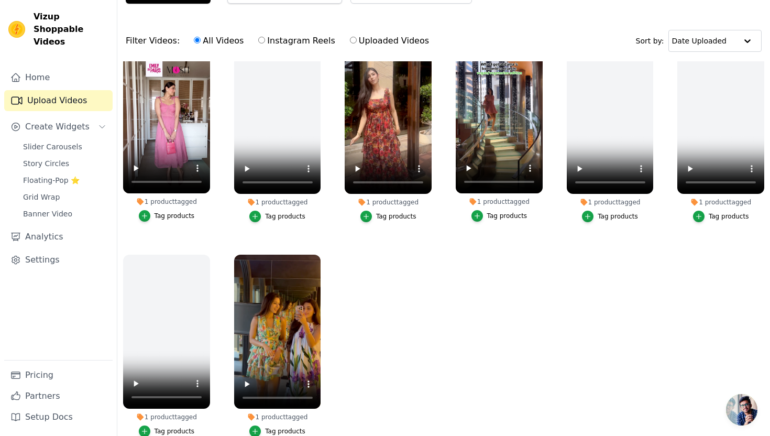
scroll to position [107, 0]
